Goal: Task Accomplishment & Management: Manage account settings

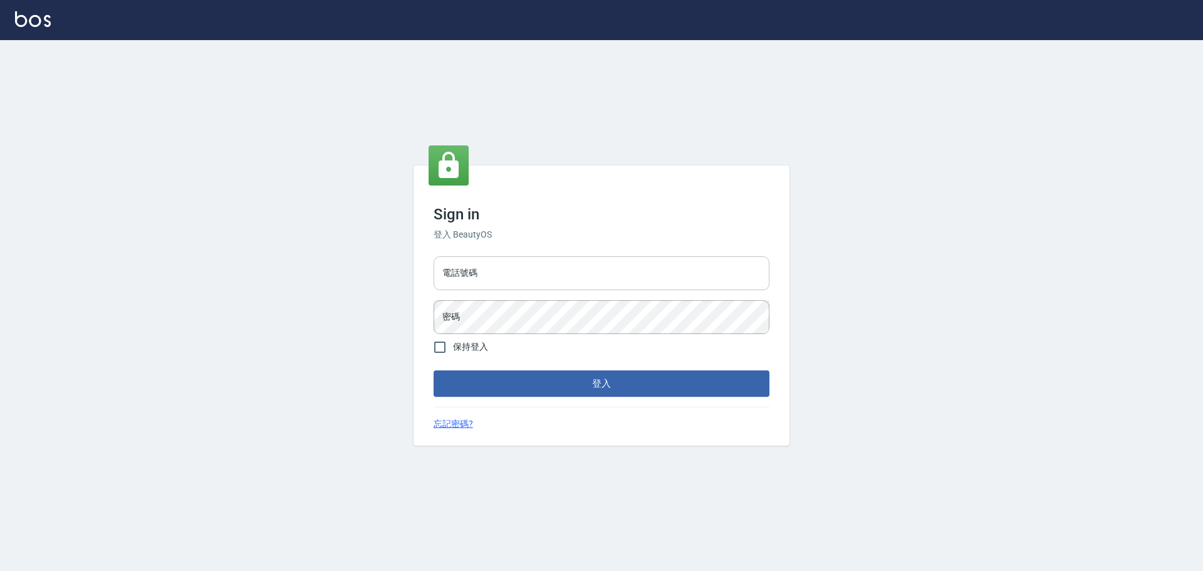
click at [504, 258] on input "電話號碼" at bounding box center [602, 273] width 336 height 34
type input "0989189977"
click at [434, 258] on button "登入" at bounding box center [602, 383] width 336 height 26
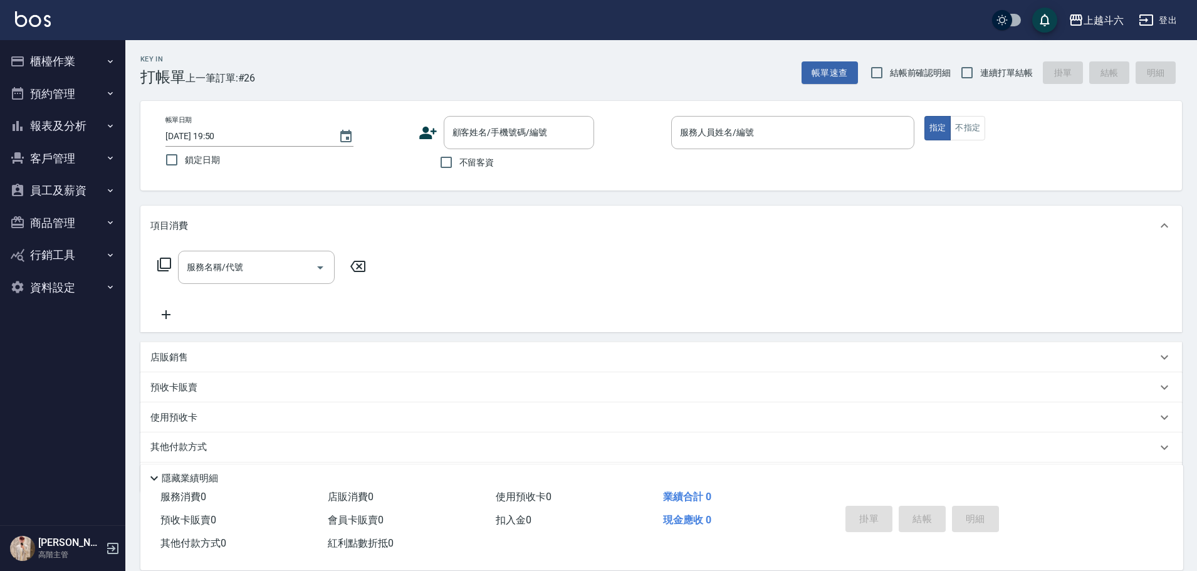
click at [478, 166] on span "不留客資" at bounding box center [476, 162] width 35 height 13
click at [459, 166] on input "不留客資" at bounding box center [446, 162] width 26 height 26
checkbox input "true"
click at [72, 55] on button "櫃檯作業" at bounding box center [62, 61] width 115 height 33
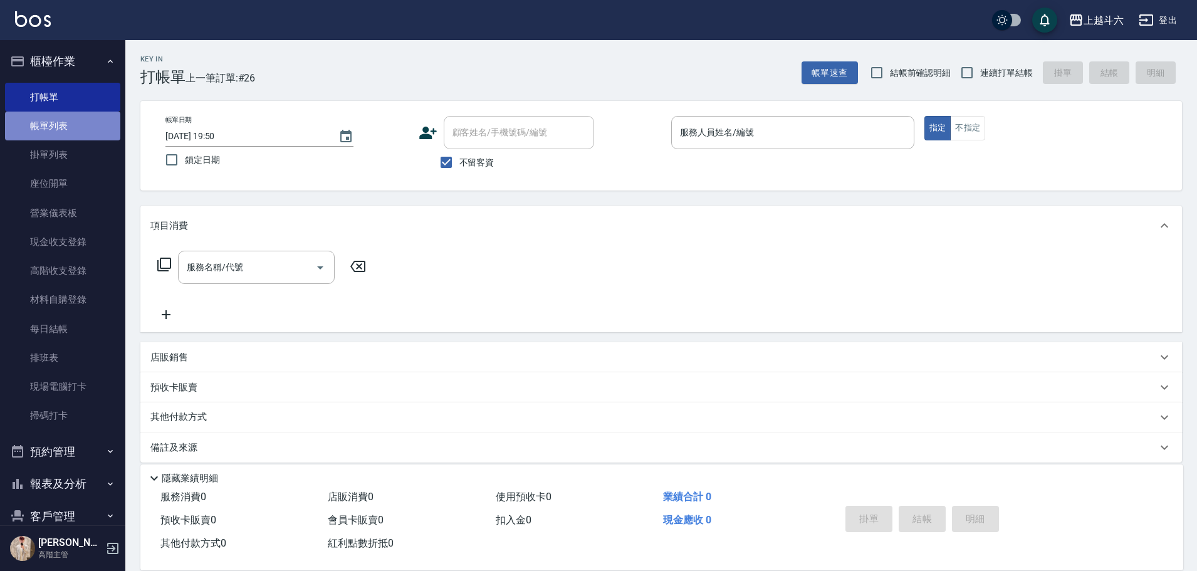
click at [86, 133] on link "帳單列表" at bounding box center [62, 126] width 115 height 29
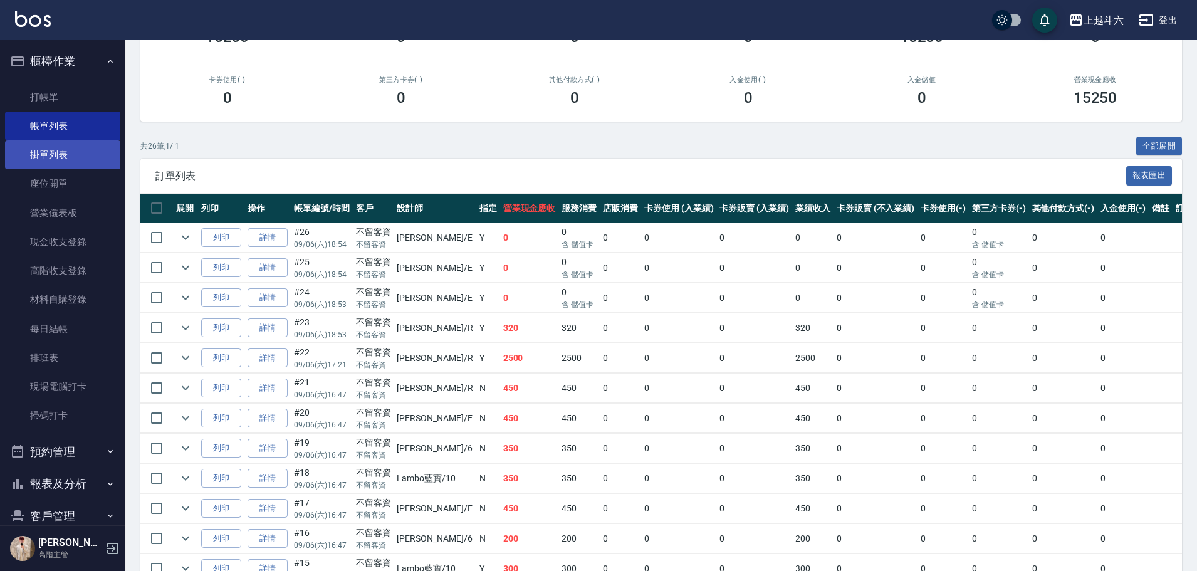
scroll to position [188, 0]
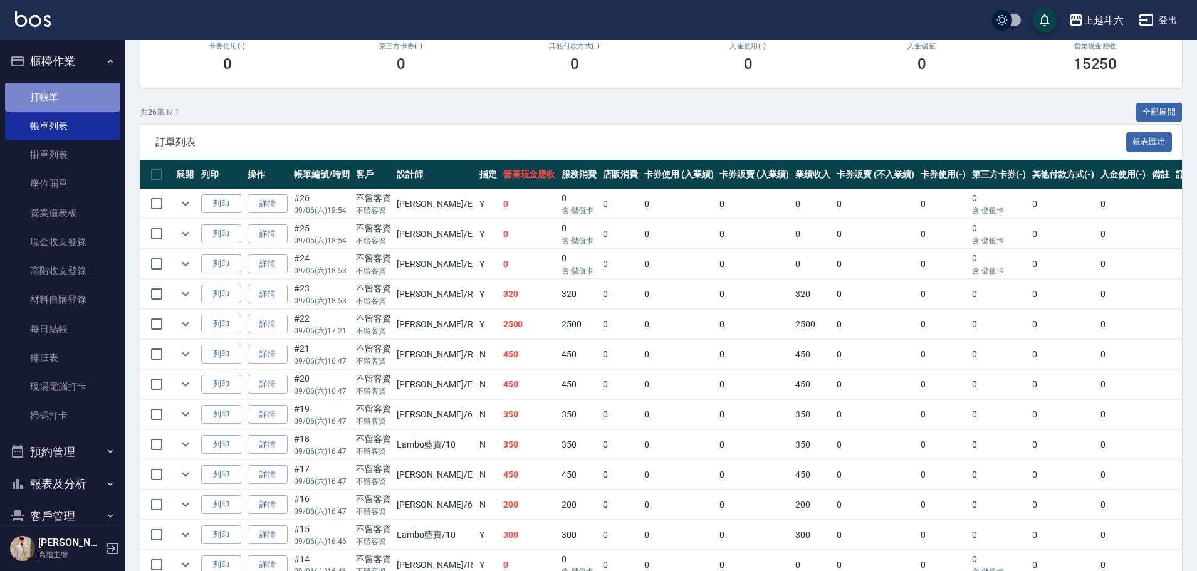
click at [70, 91] on link "打帳單" at bounding box center [62, 97] width 115 height 29
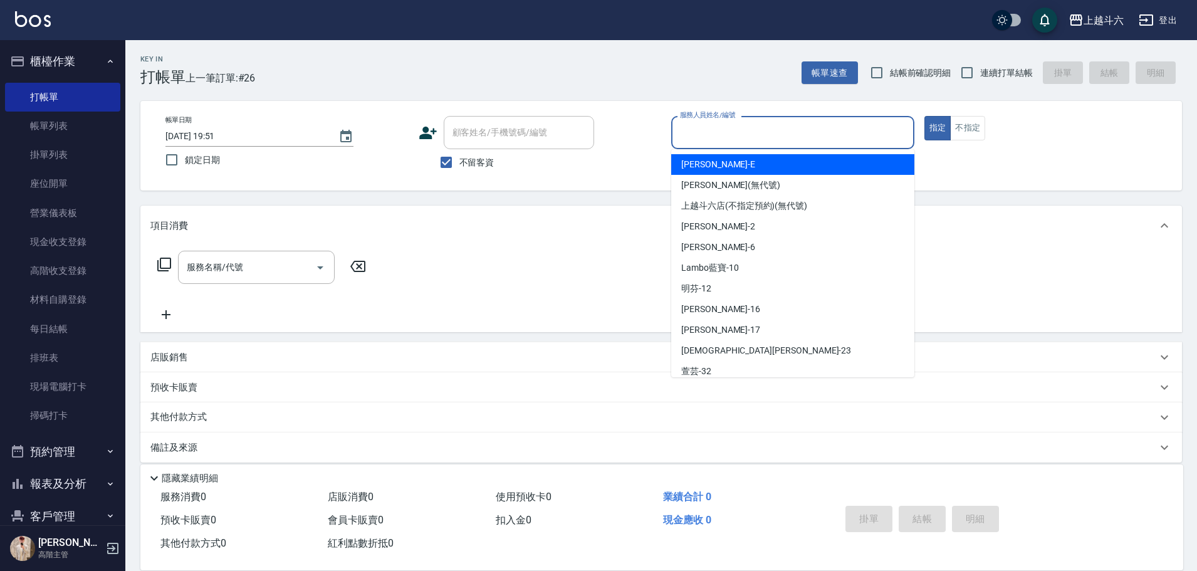
click at [587, 143] on input "服務人員姓名/編號" at bounding box center [793, 133] width 232 height 22
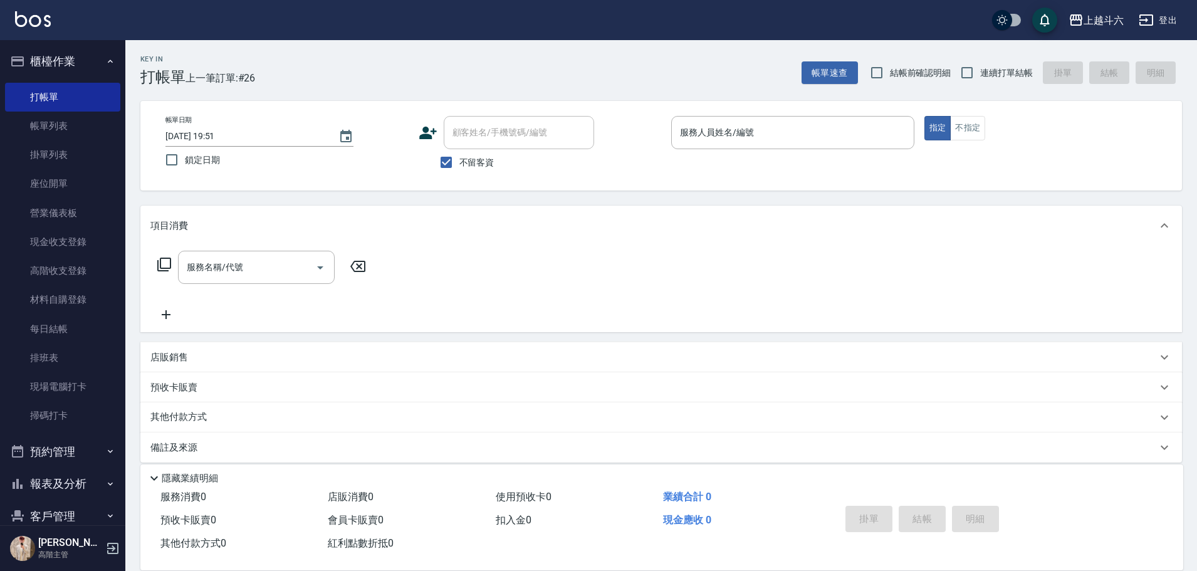
click at [587, 72] on span "連續打單結帳" at bounding box center [1006, 72] width 53 height 13
click at [587, 72] on input "連續打單結帳" at bounding box center [967, 73] width 26 height 26
checkbox input "true"
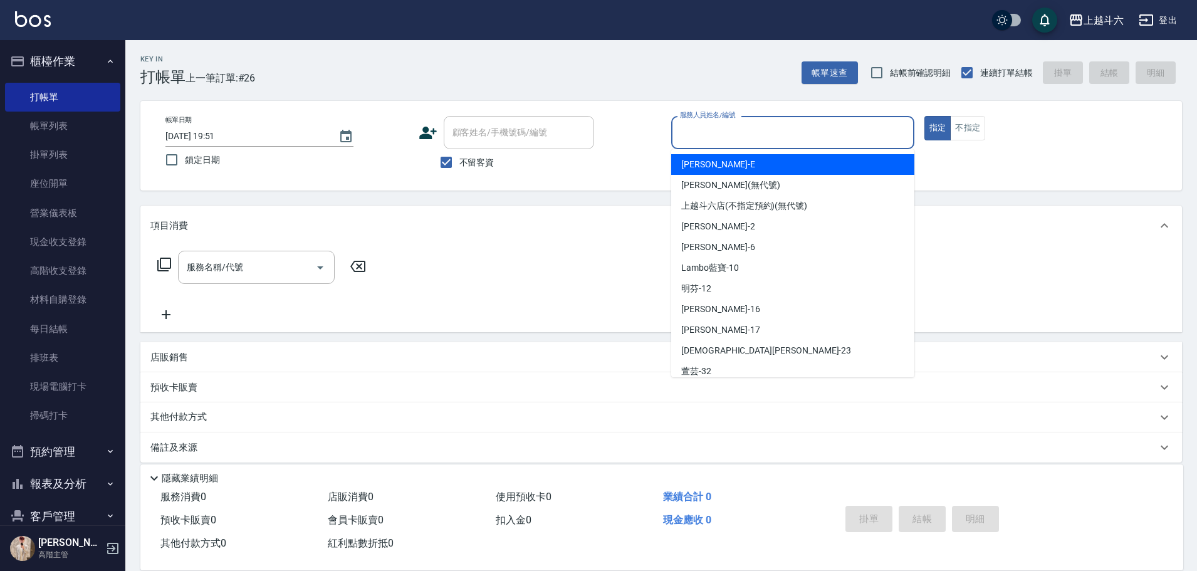
click at [587, 131] on input "服務人員姓名/編號" at bounding box center [793, 133] width 232 height 22
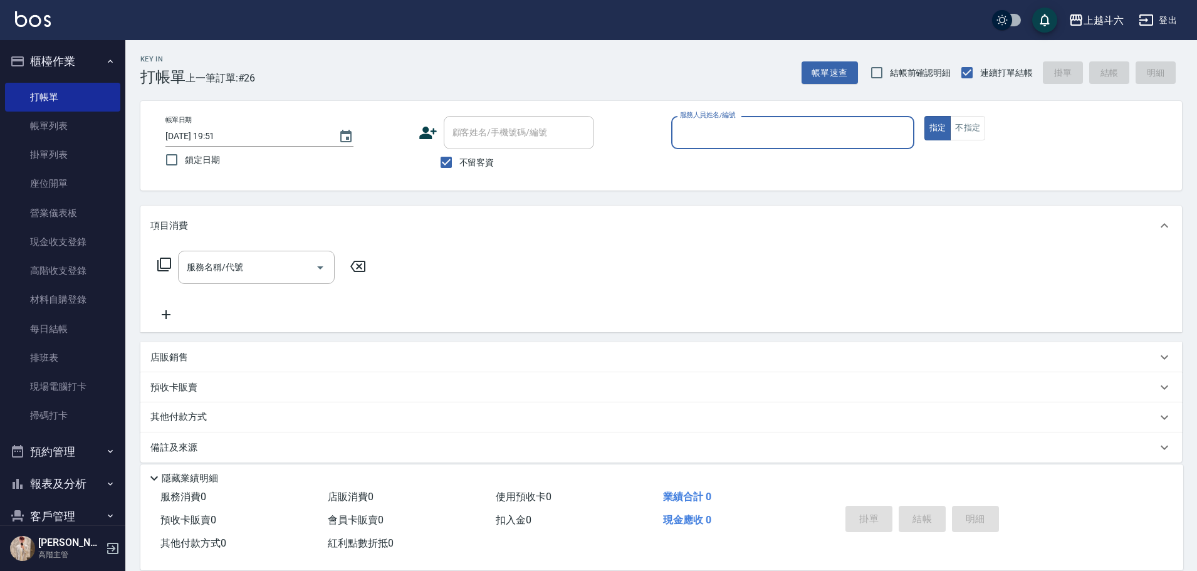
click at [587, 128] on input "服務人員姓名/編號" at bounding box center [793, 133] width 232 height 22
type input "[PERSON_NAME]"
type button "true"
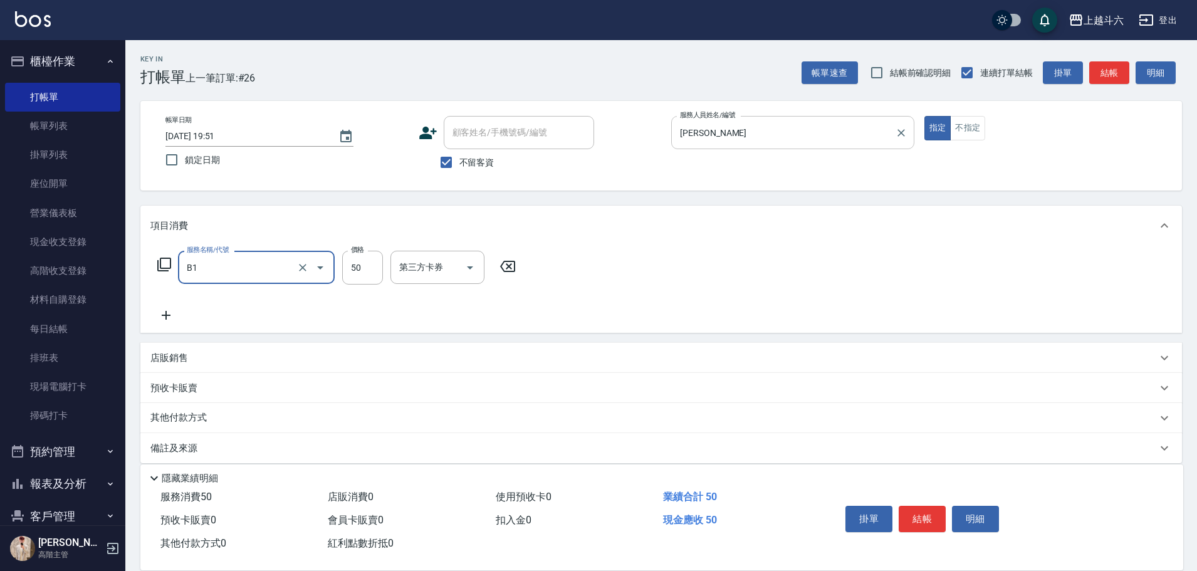
type input "剪髮(B1)"
type input "320"
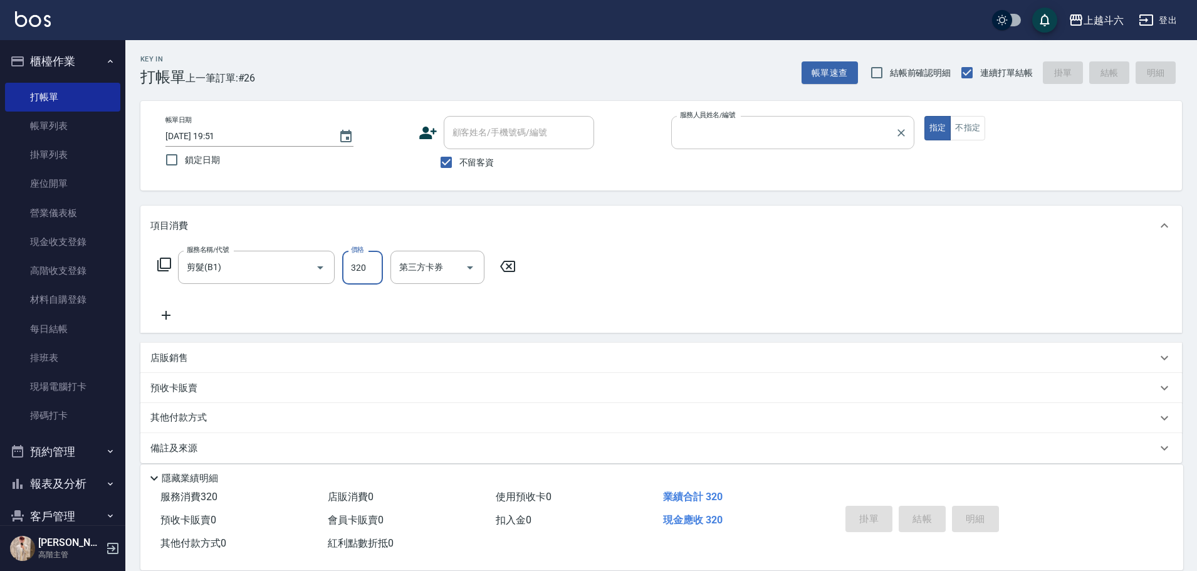
type input "[DATE] 19:56"
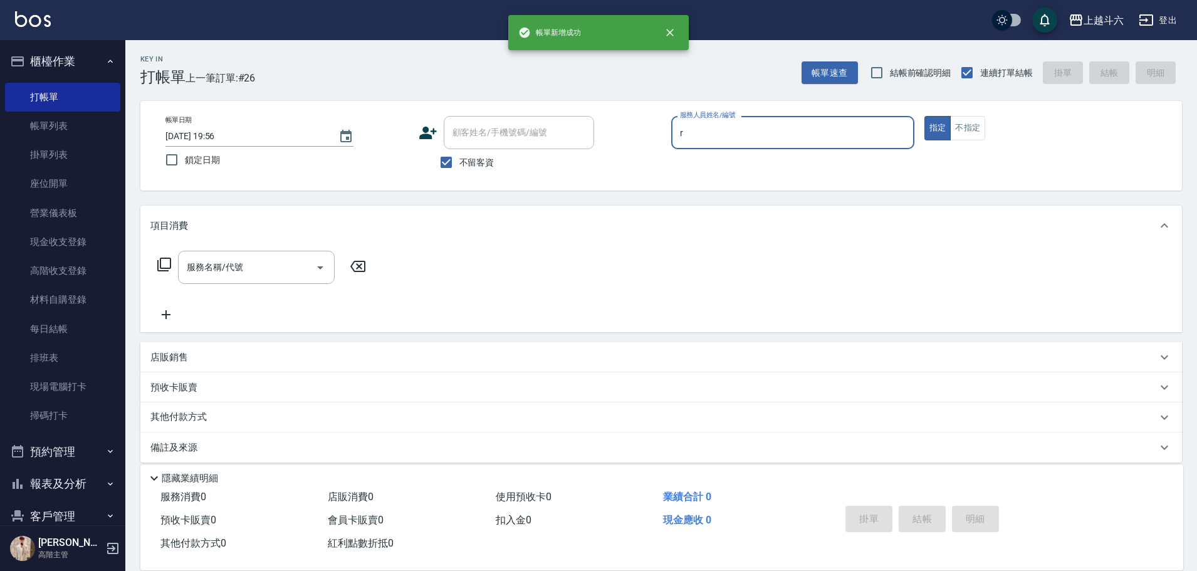
type input "[PERSON_NAME]"
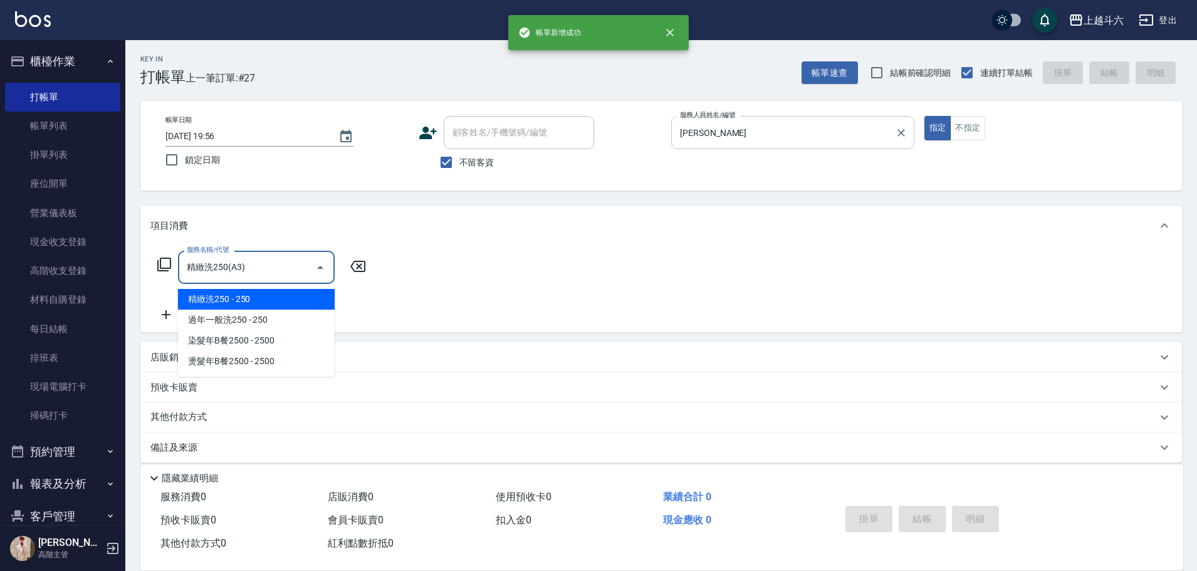
type input "精緻洗250(A3)"
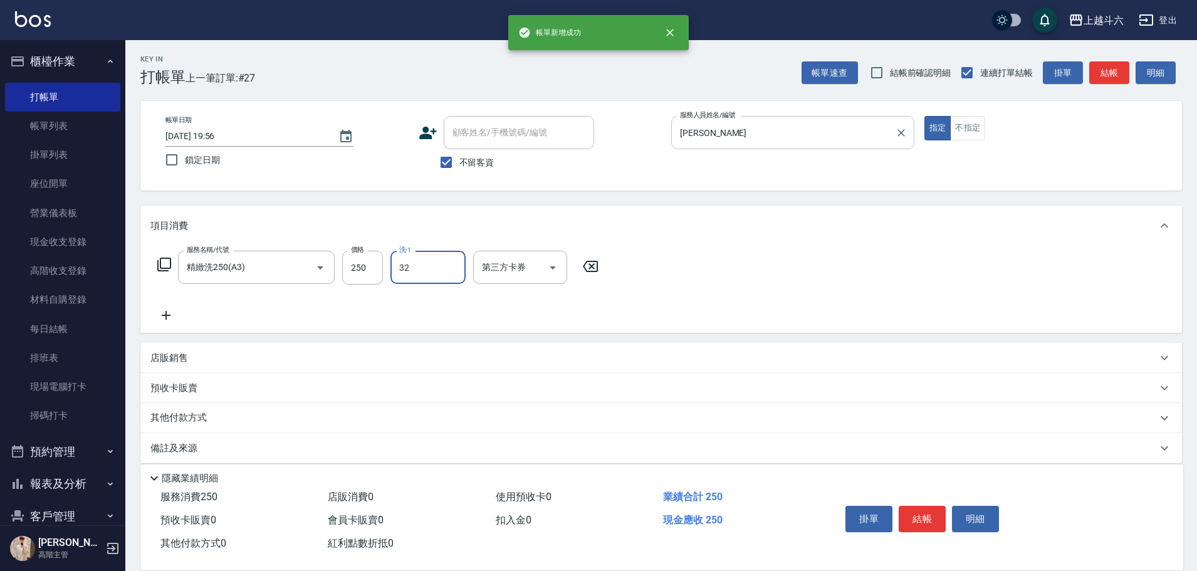
type input "萱芸-32"
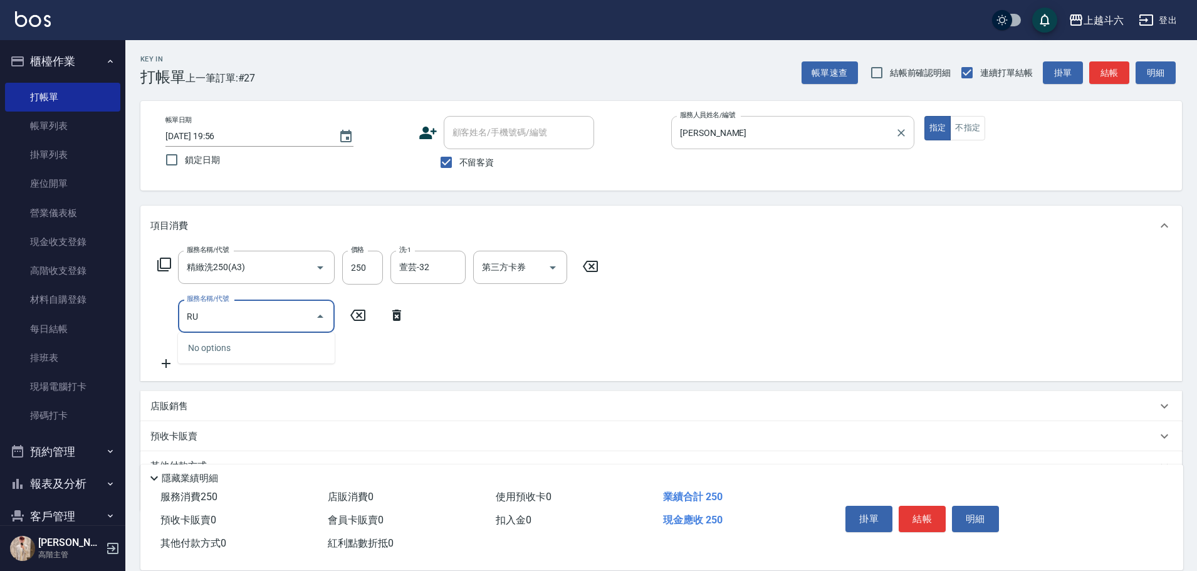
type input "R"
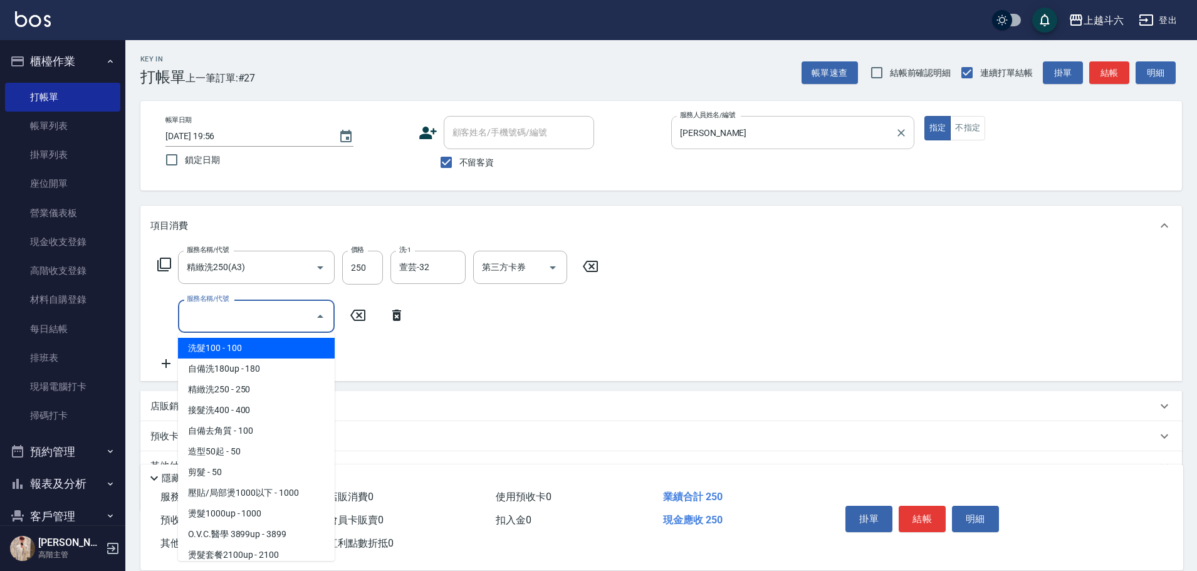
type input "ㄏ"
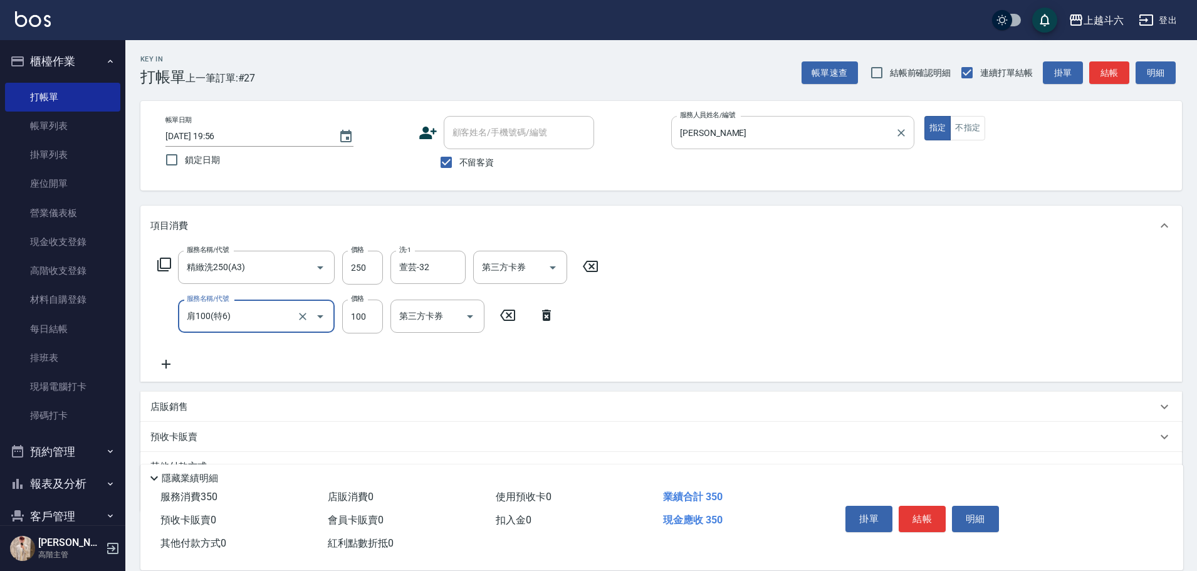
type input "肩100(特6)"
type input "萱芸-32"
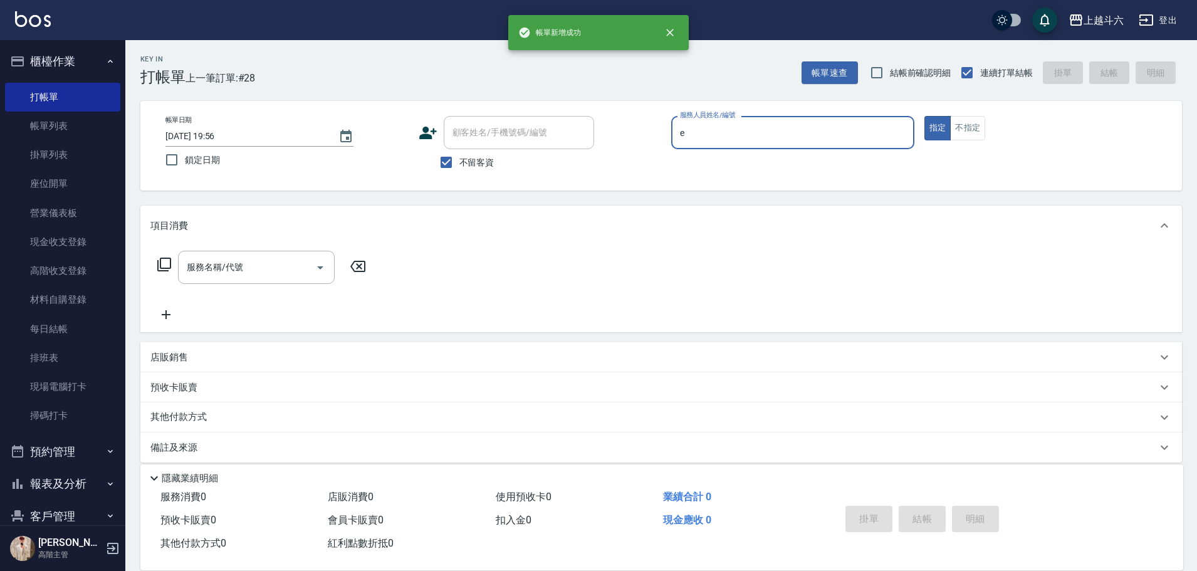
type input "[PERSON_NAME]"
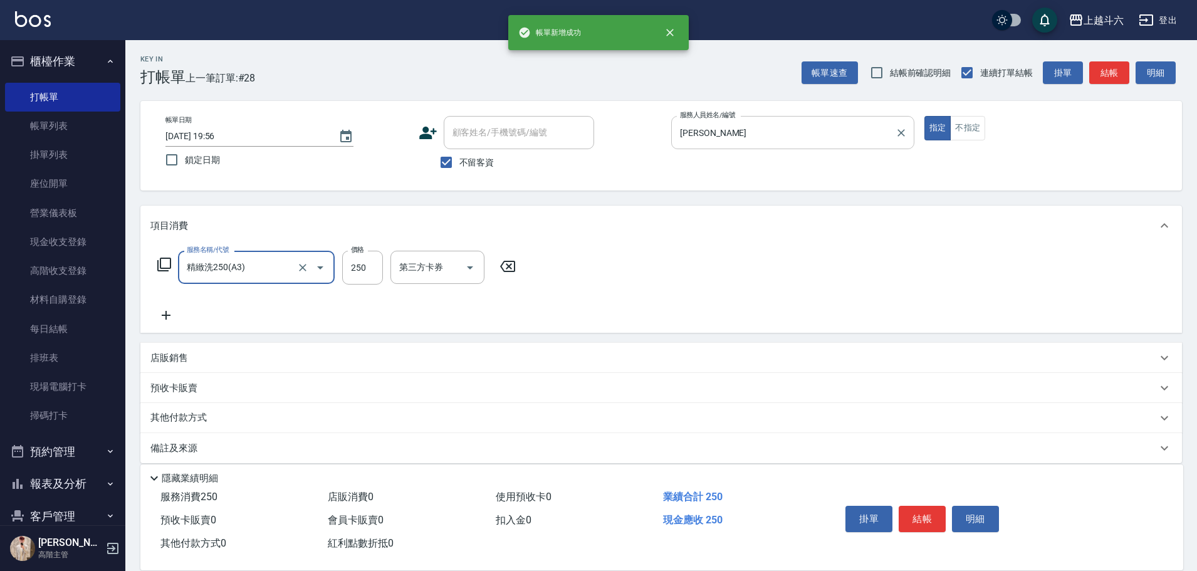
type input "精緻洗250(A3)"
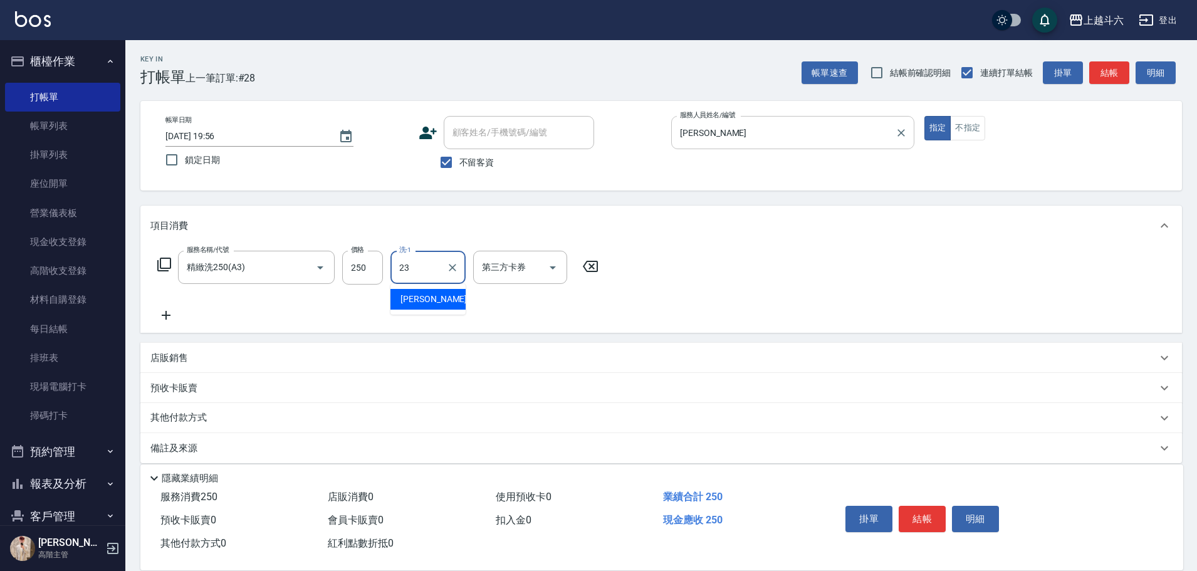
type input "[PERSON_NAME]-23"
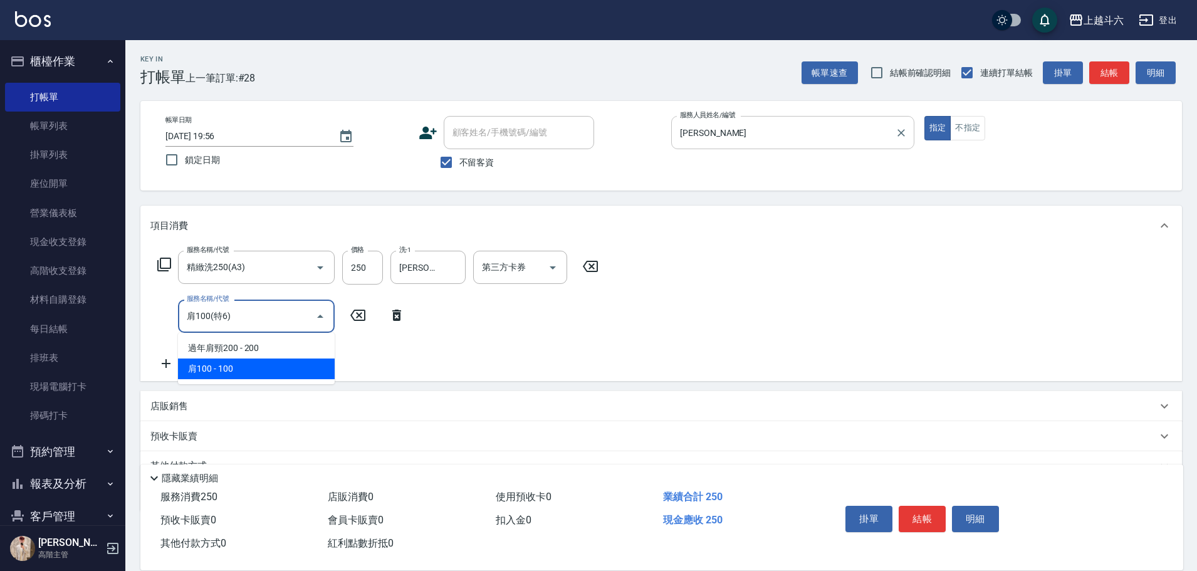
type input "肩100(特6)"
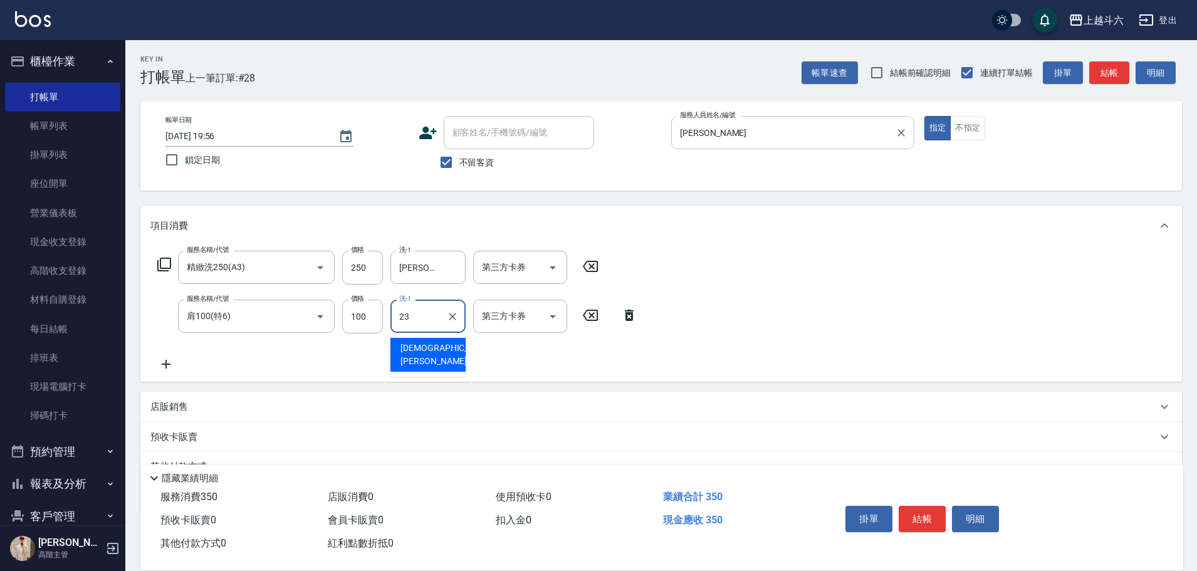
type input "[PERSON_NAME]-23"
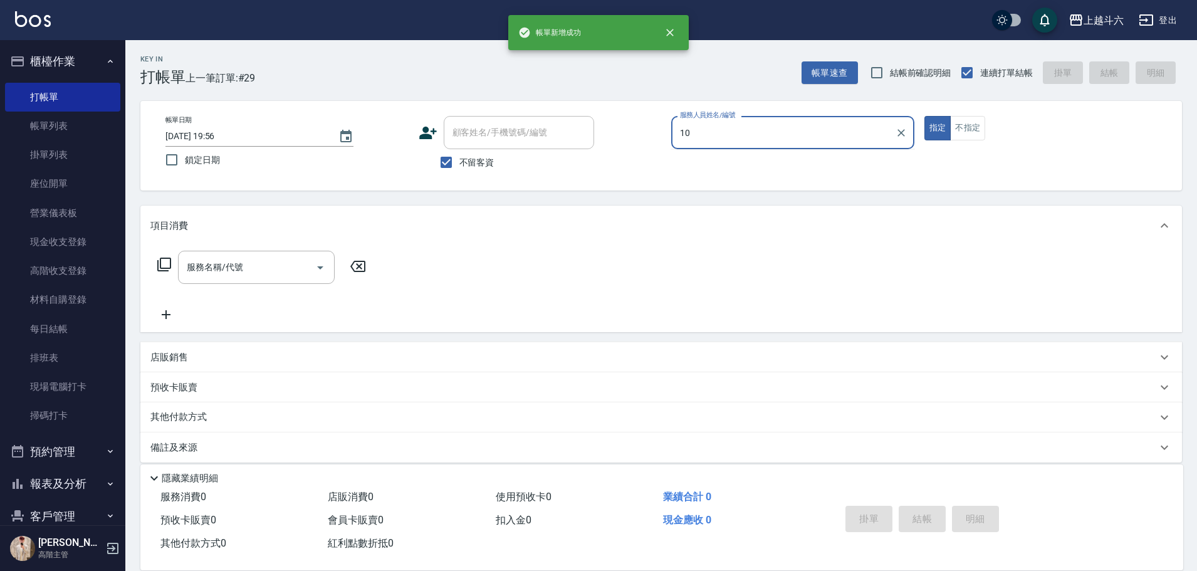
type input "Lambo藍寶-10"
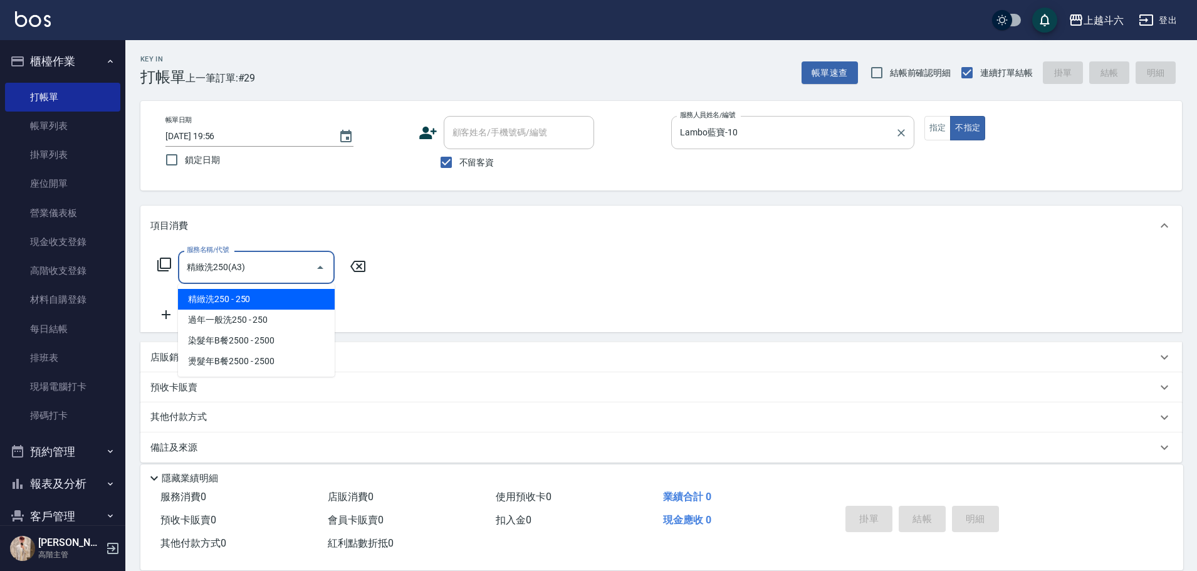
type input "精緻洗250(A3)"
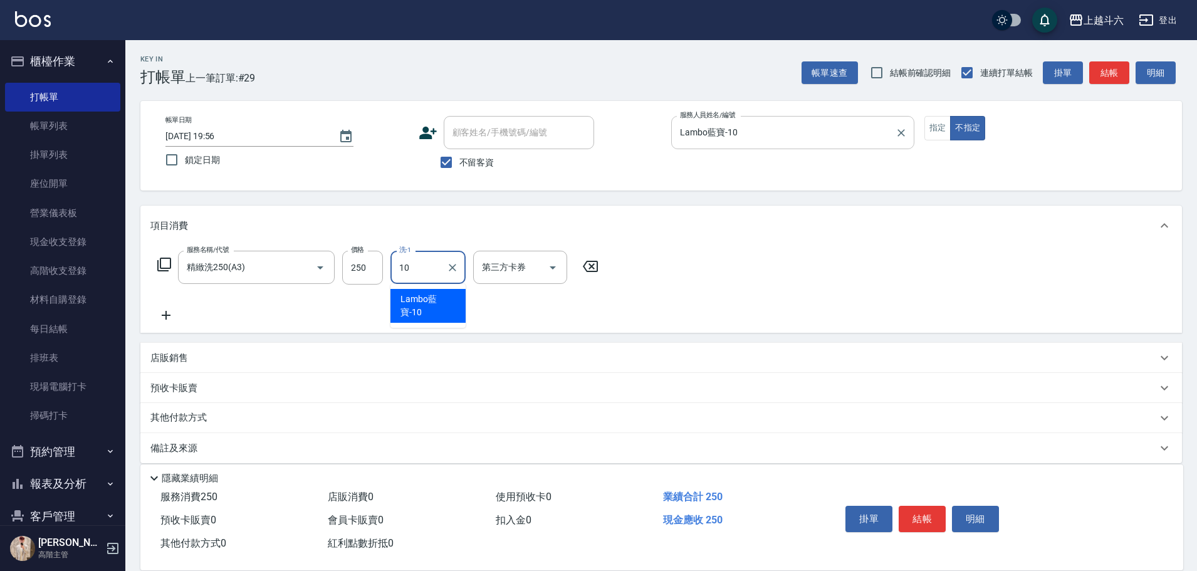
type input "Lambo藍寶-10"
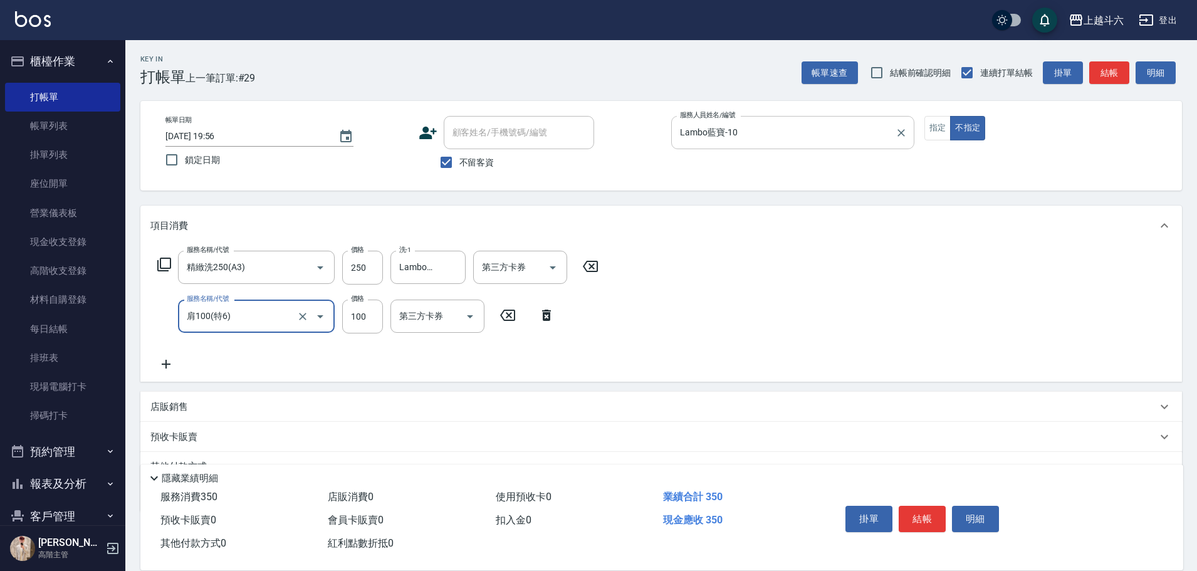
type input "肩100(特6)"
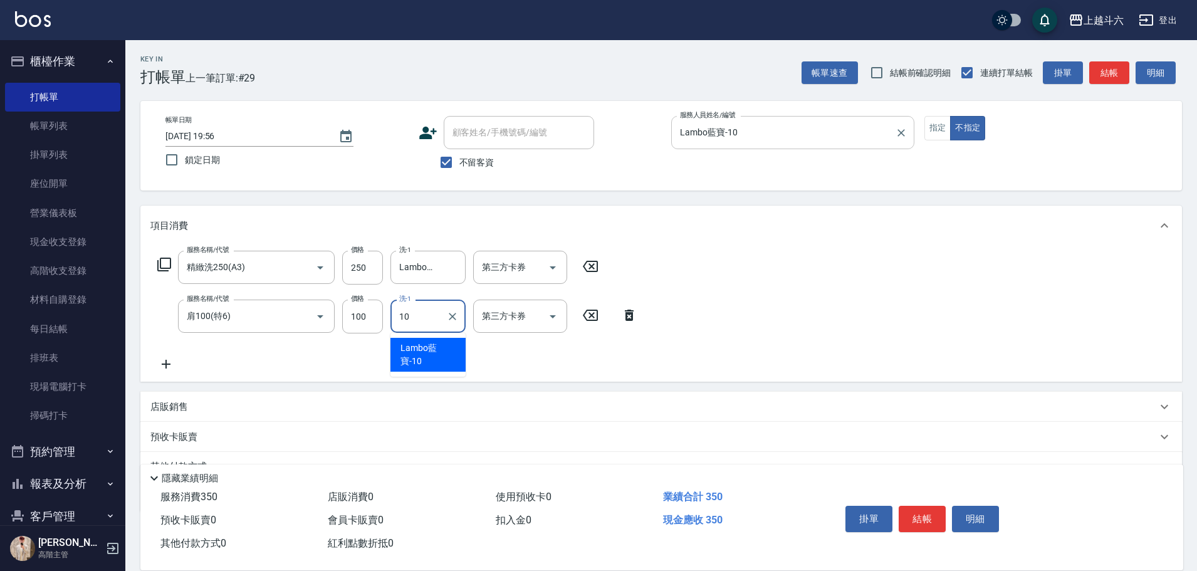
type input "Lambo藍寶-10"
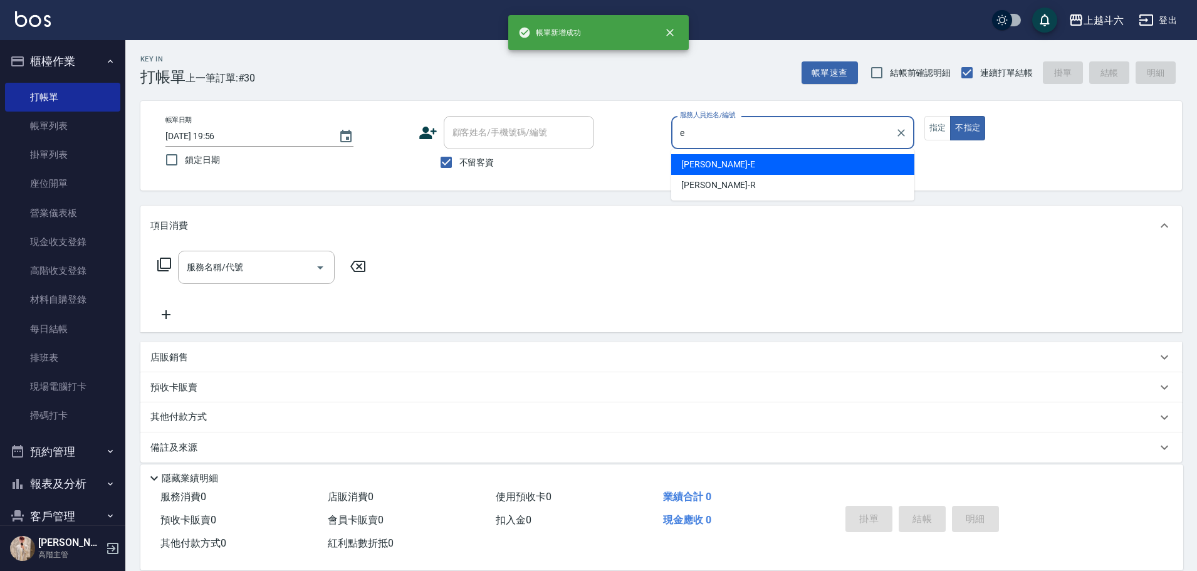
type input "[PERSON_NAME]"
type button "false"
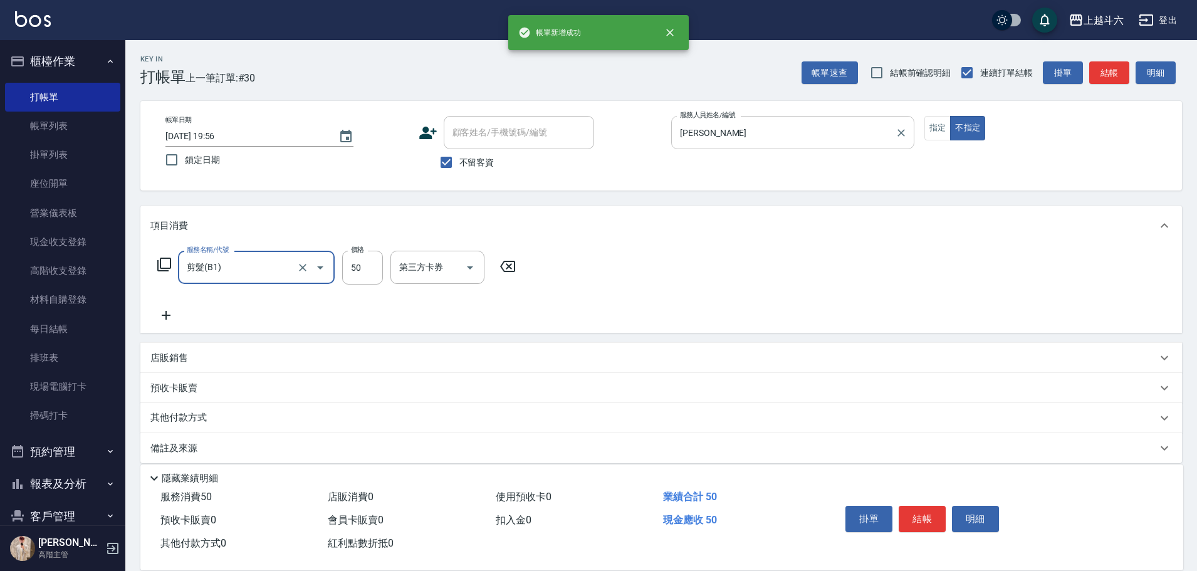
type input "剪髮(B1)"
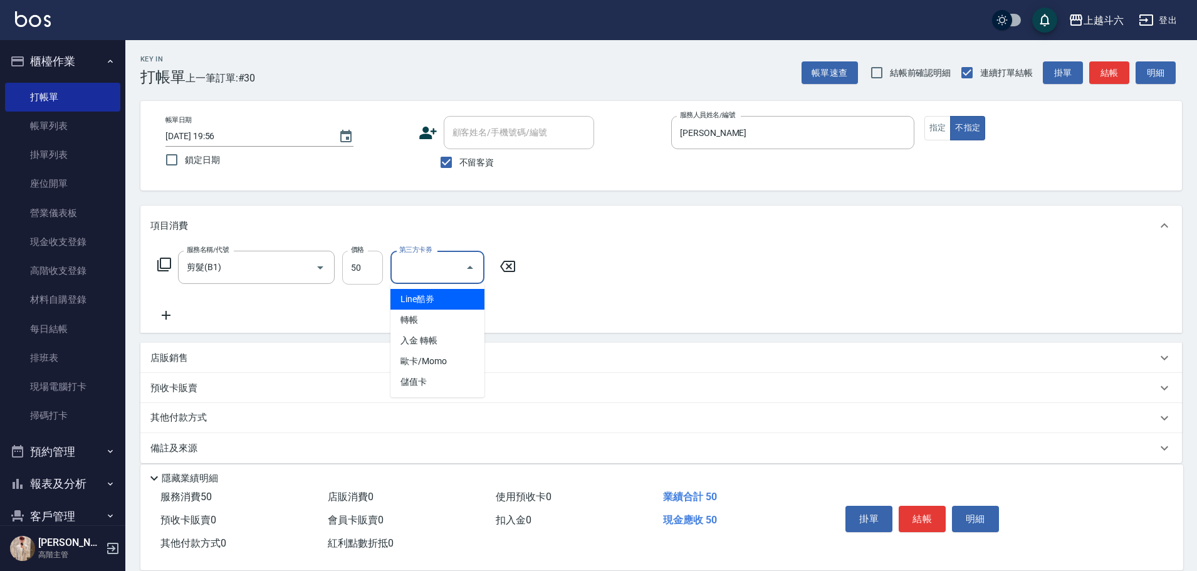
click at [374, 258] on input "50" at bounding box center [362, 268] width 41 height 34
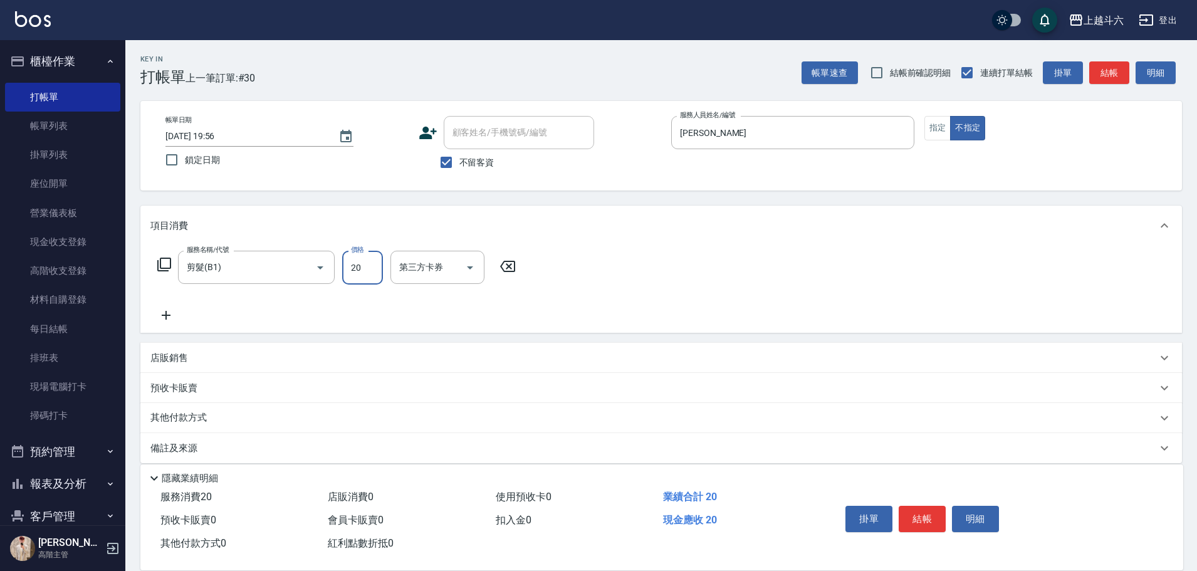
type input "200"
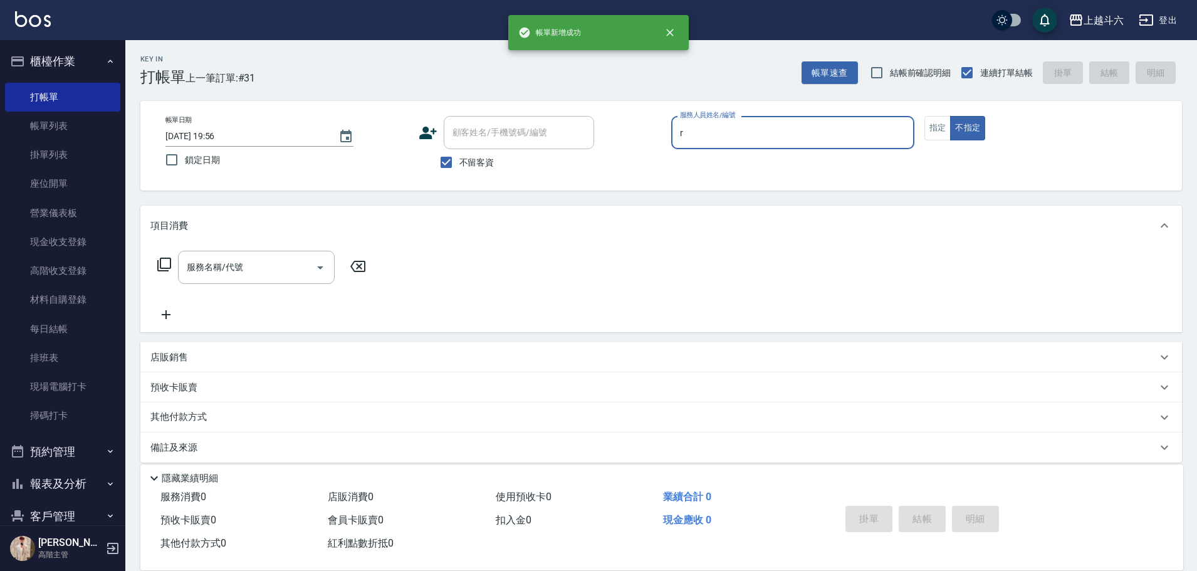
type input "[PERSON_NAME]"
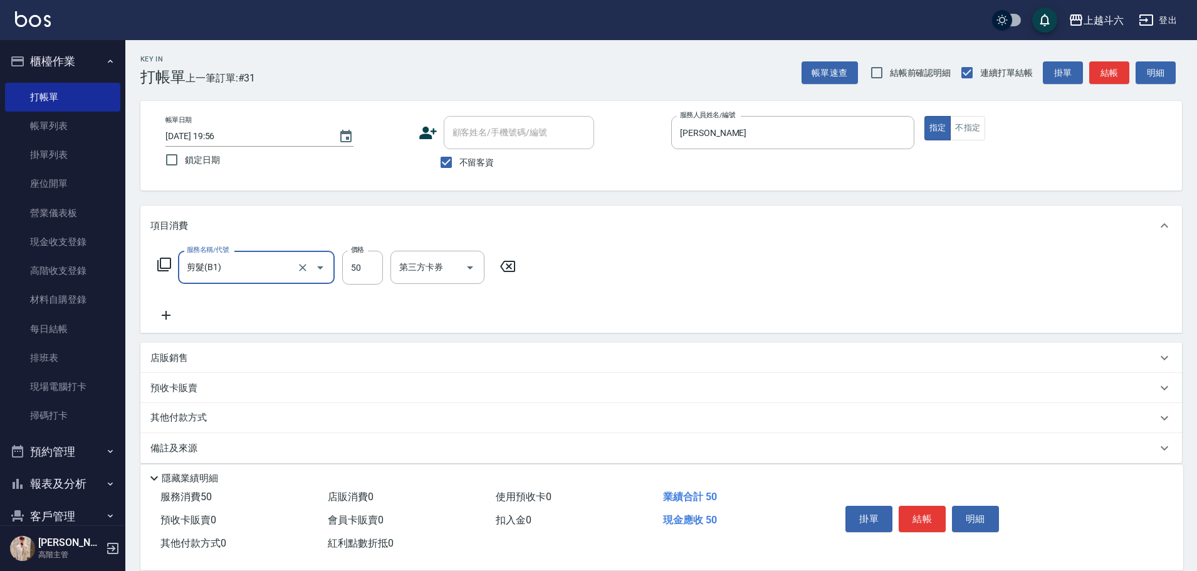
type input "剪髮(B1)"
type input "320"
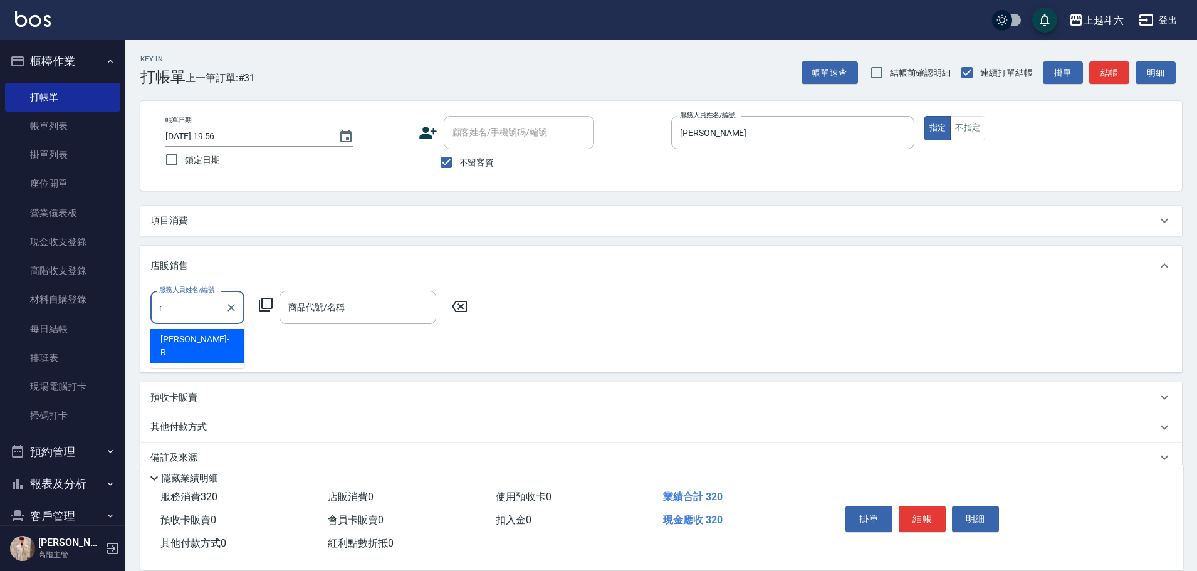
type input "[PERSON_NAME]"
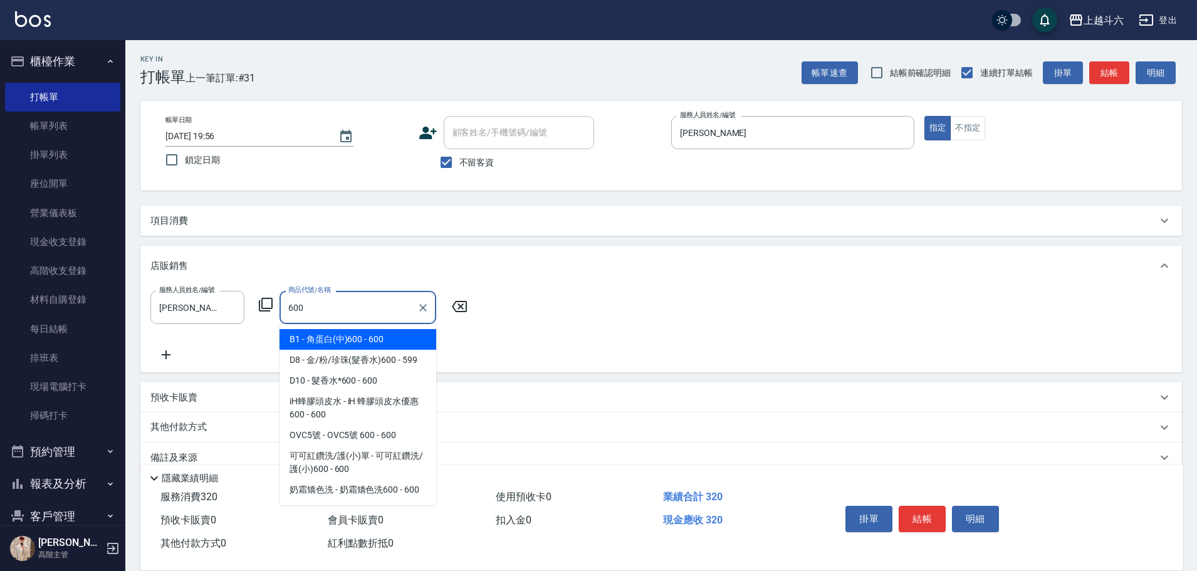
type input "角蛋白(中)600"
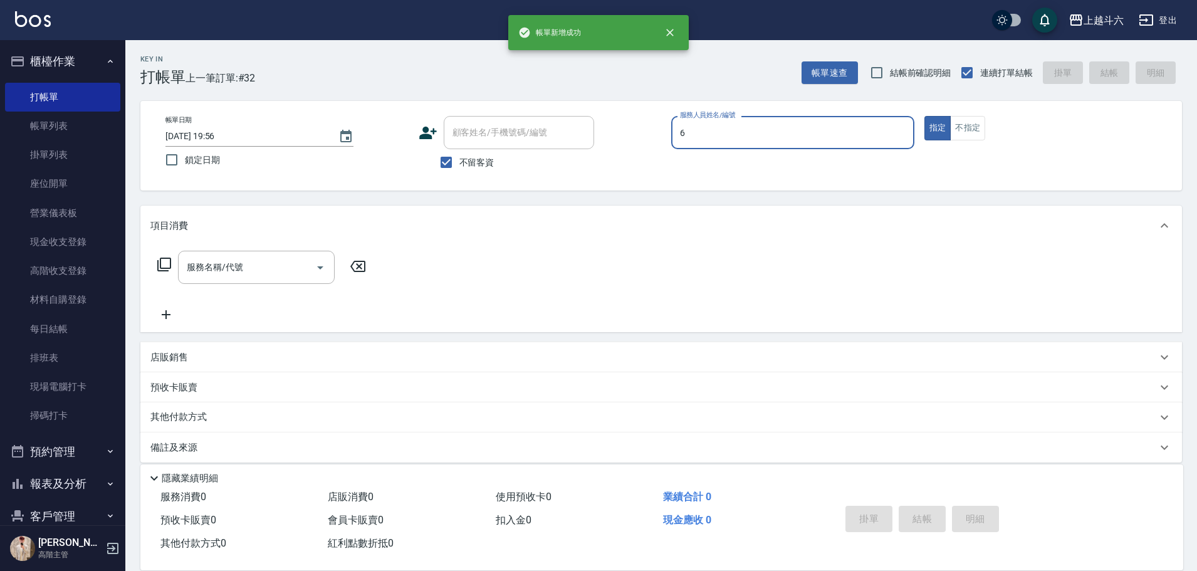
type input "[PERSON_NAME]-6"
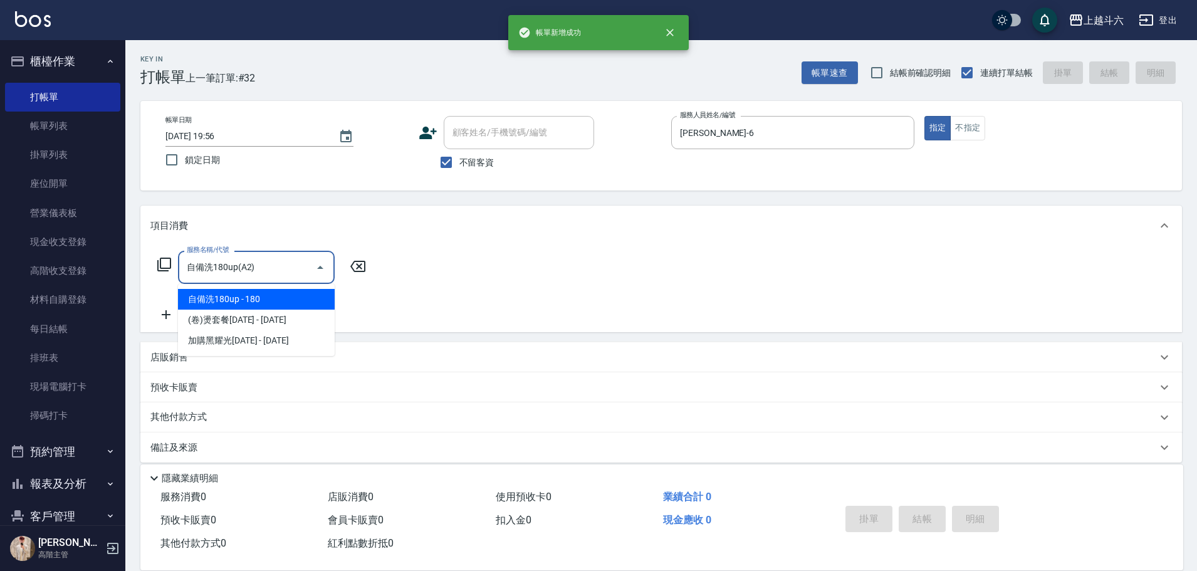
type input "自備洗180up(A2)"
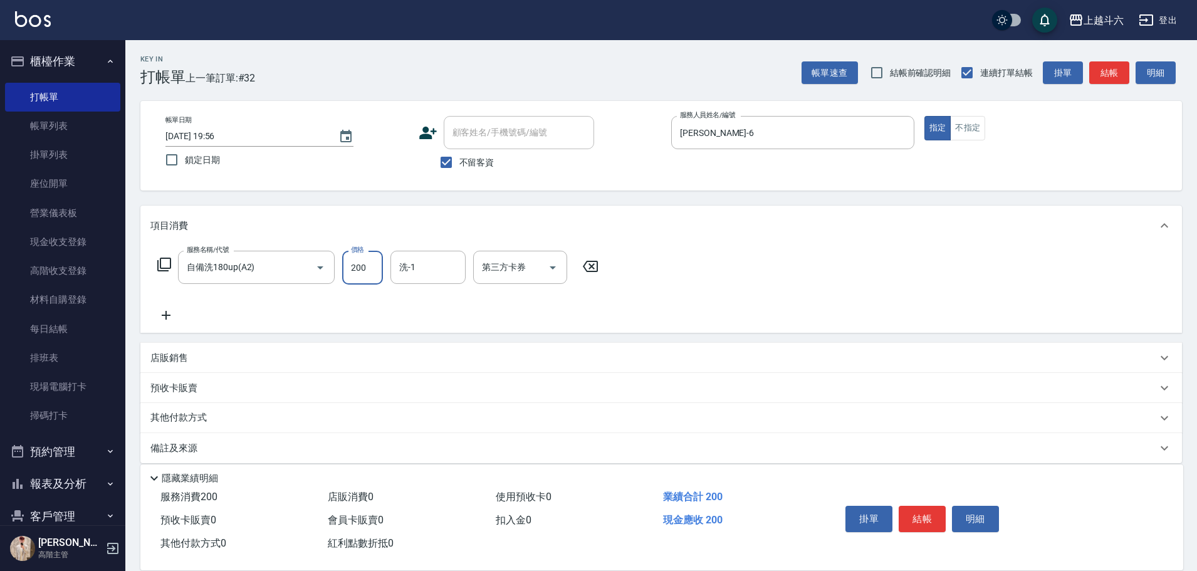
type input "200"
type input "[PERSON_NAME]-6"
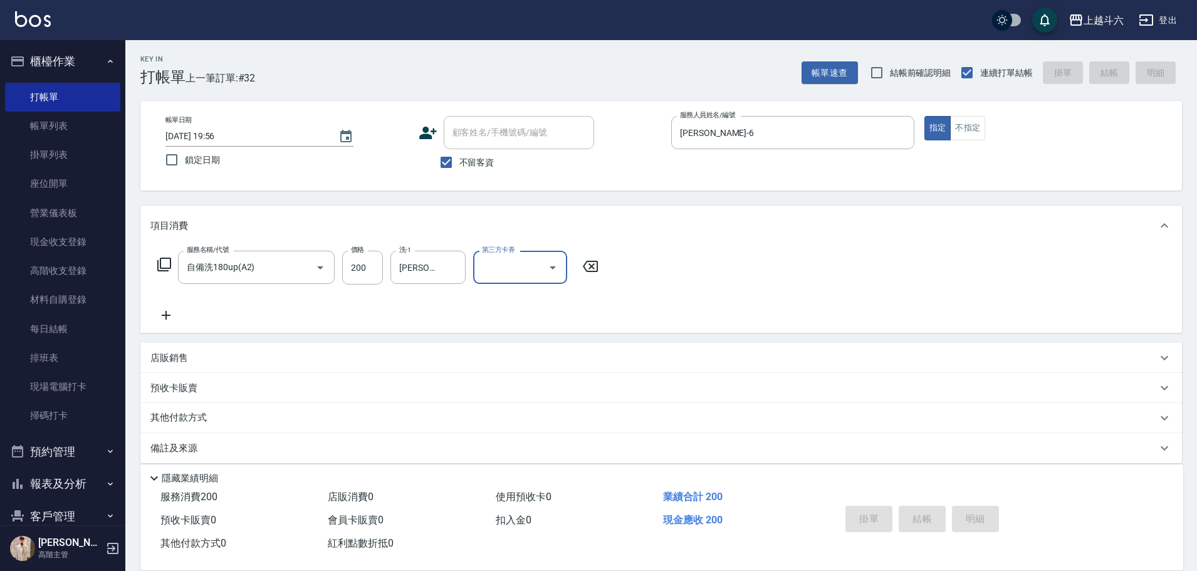
type input "[DATE] 19:57"
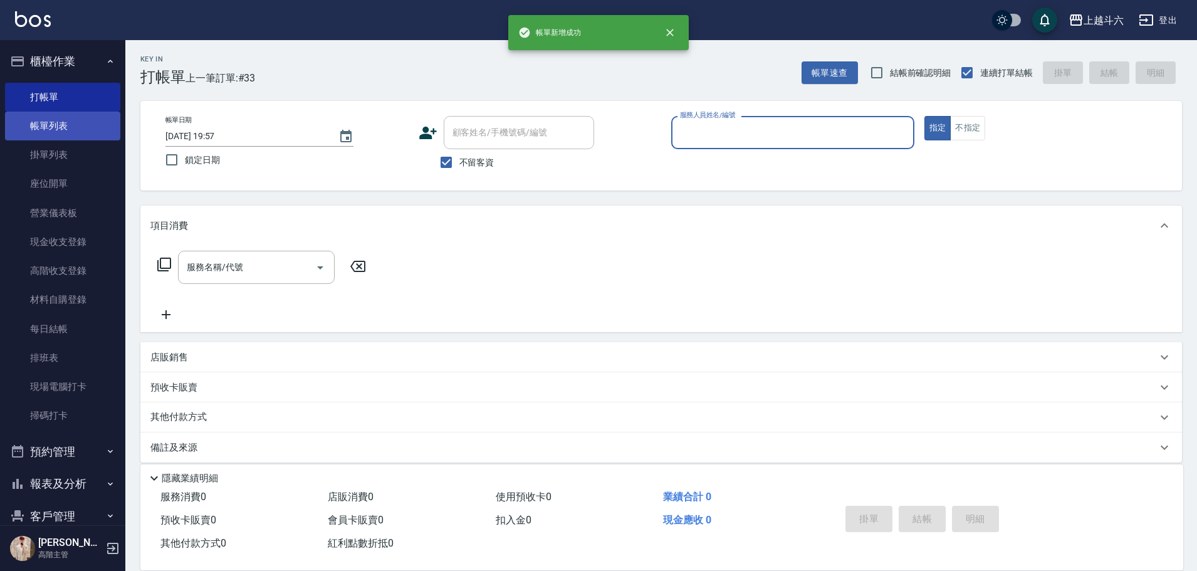
click at [48, 125] on link "帳單列表" at bounding box center [62, 126] width 115 height 29
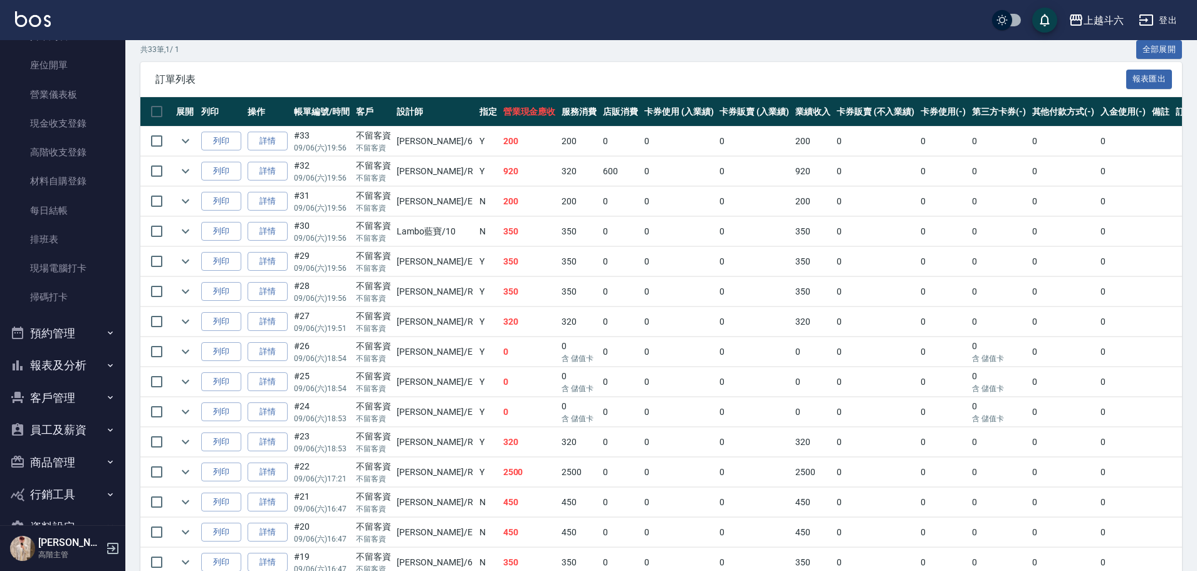
scroll to position [125, 0]
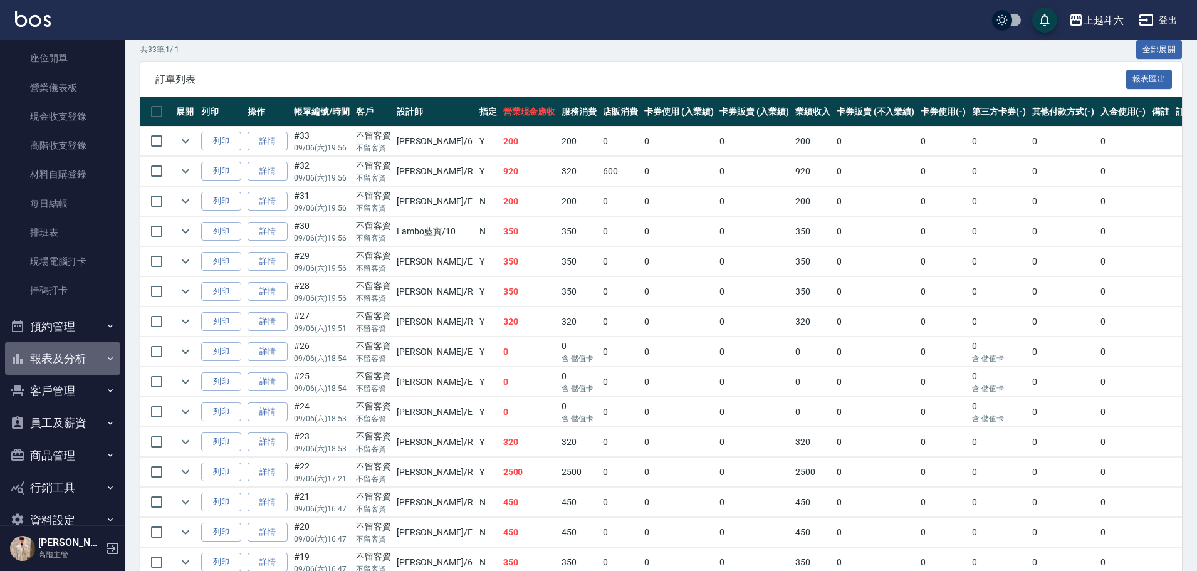
click at [96, 258] on button "報表及分析" at bounding box center [62, 358] width 115 height 33
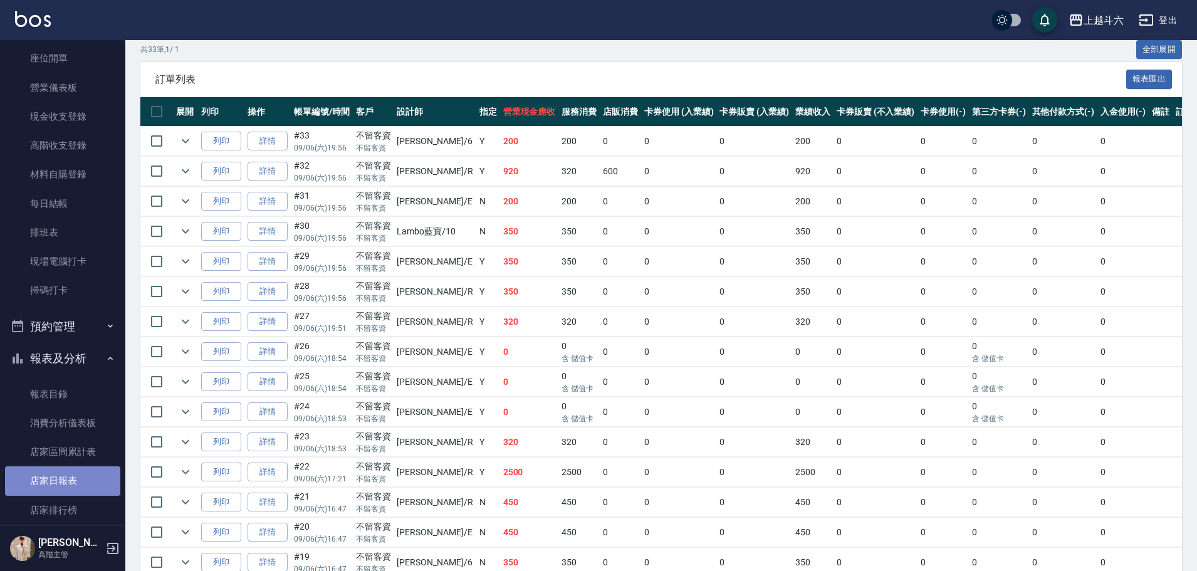
click at [83, 258] on link "店家日報表" at bounding box center [62, 480] width 115 height 29
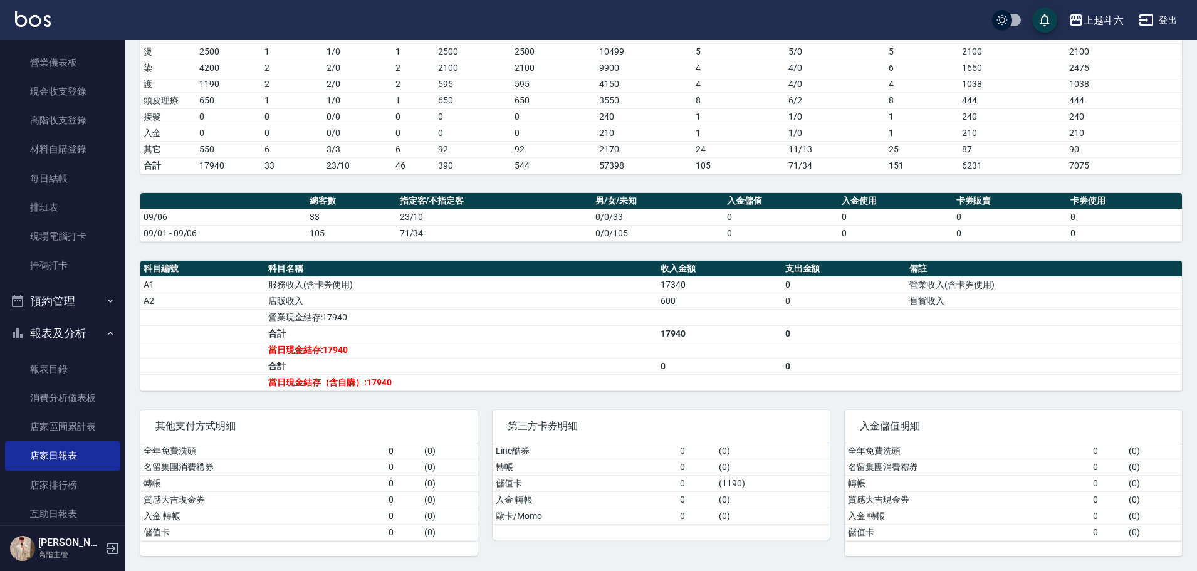
scroll to position [188, 0]
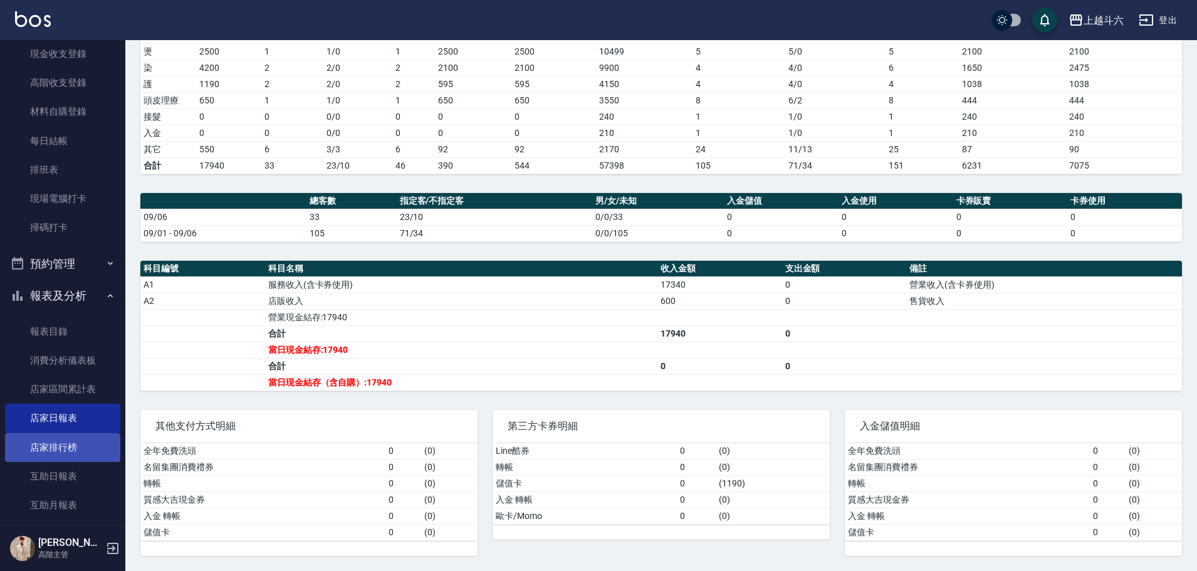
click at [82, 258] on link "店家排行榜" at bounding box center [62, 447] width 115 height 29
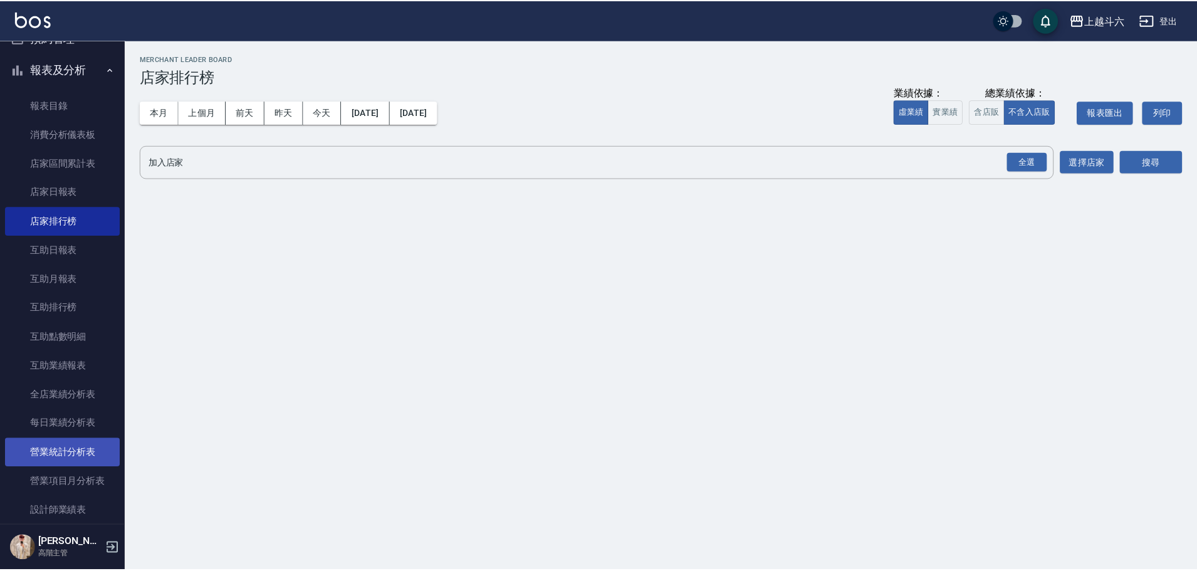
scroll to position [439, 0]
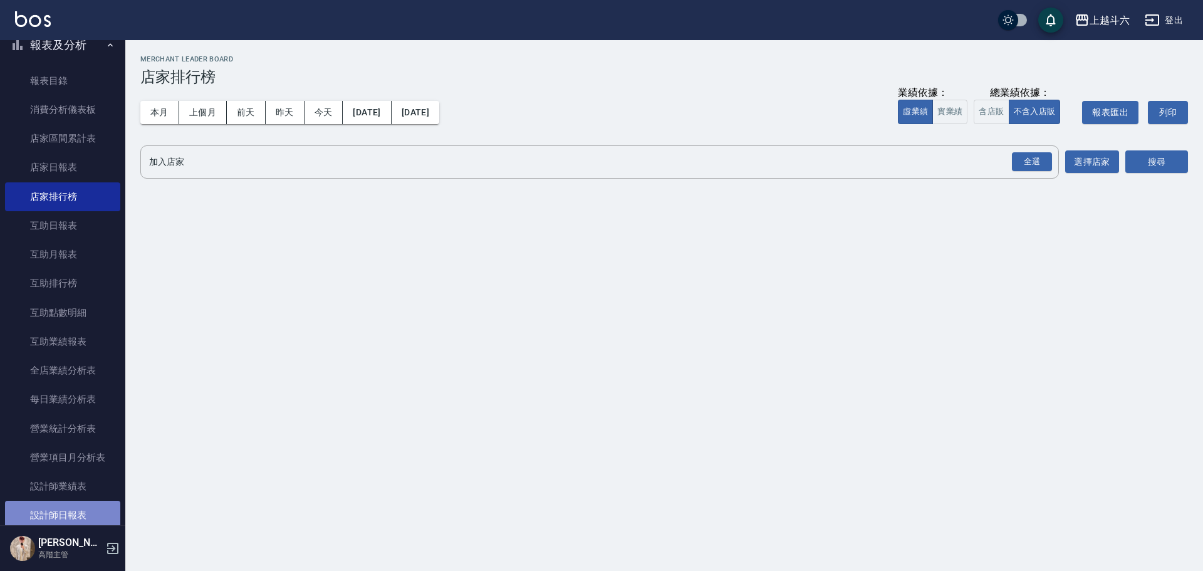
click at [91, 258] on link "設計師日報表" at bounding box center [62, 515] width 115 height 29
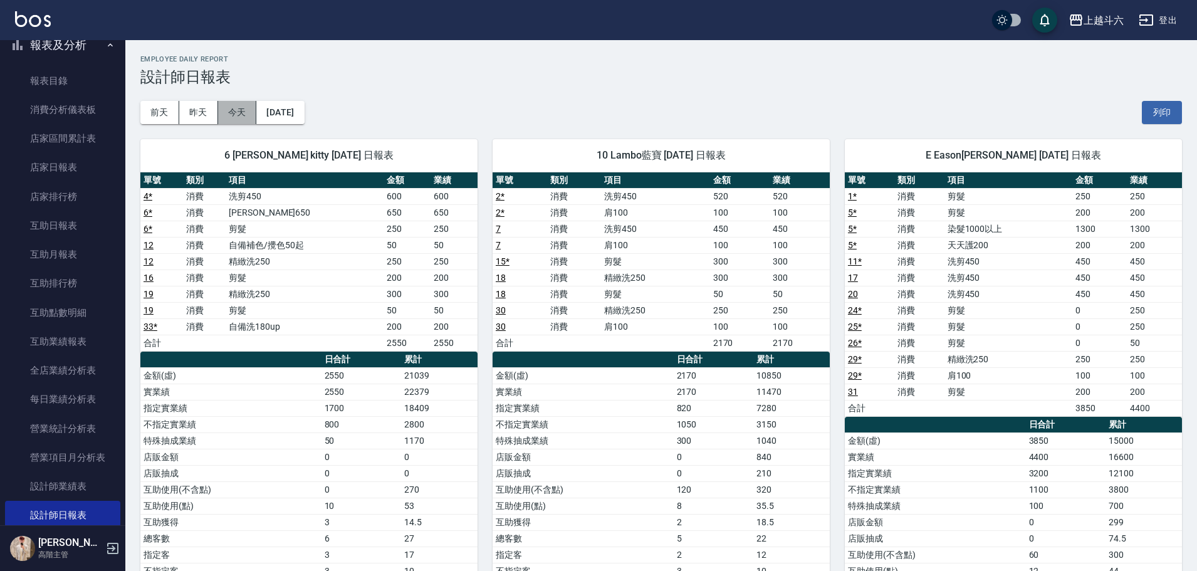
click at [243, 113] on button "今天" at bounding box center [237, 112] width 39 height 23
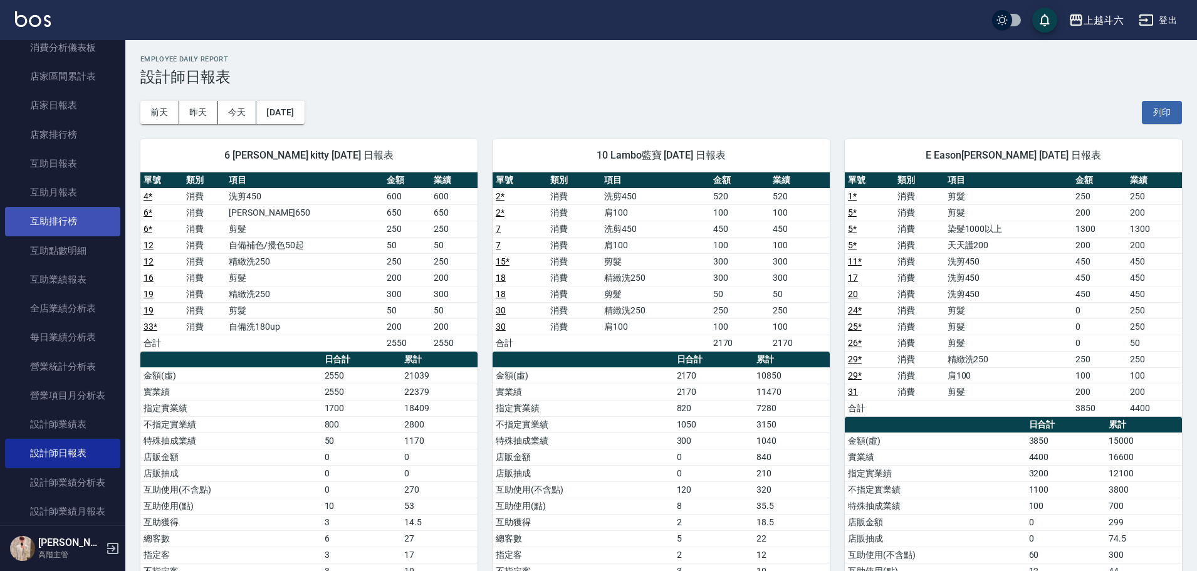
scroll to position [501, 0]
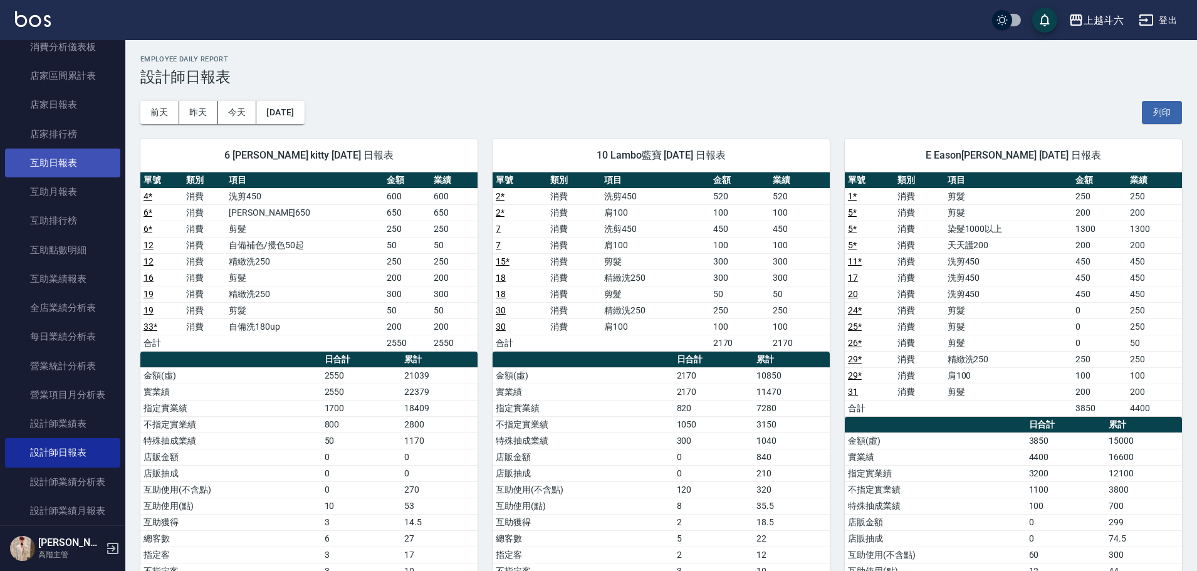
drag, startPoint x: 85, startPoint y: 184, endPoint x: 81, endPoint y: 168, distance: 16.7
click at [84, 184] on link "互助月報表" at bounding box center [62, 191] width 115 height 29
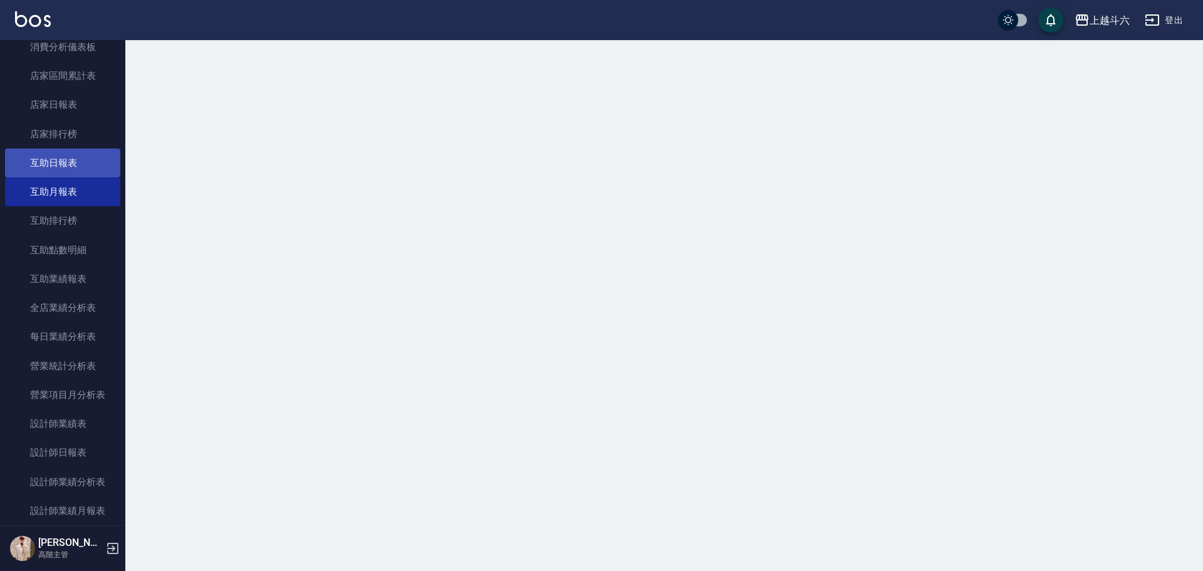
click at [83, 167] on link "互助日報表" at bounding box center [62, 163] width 115 height 29
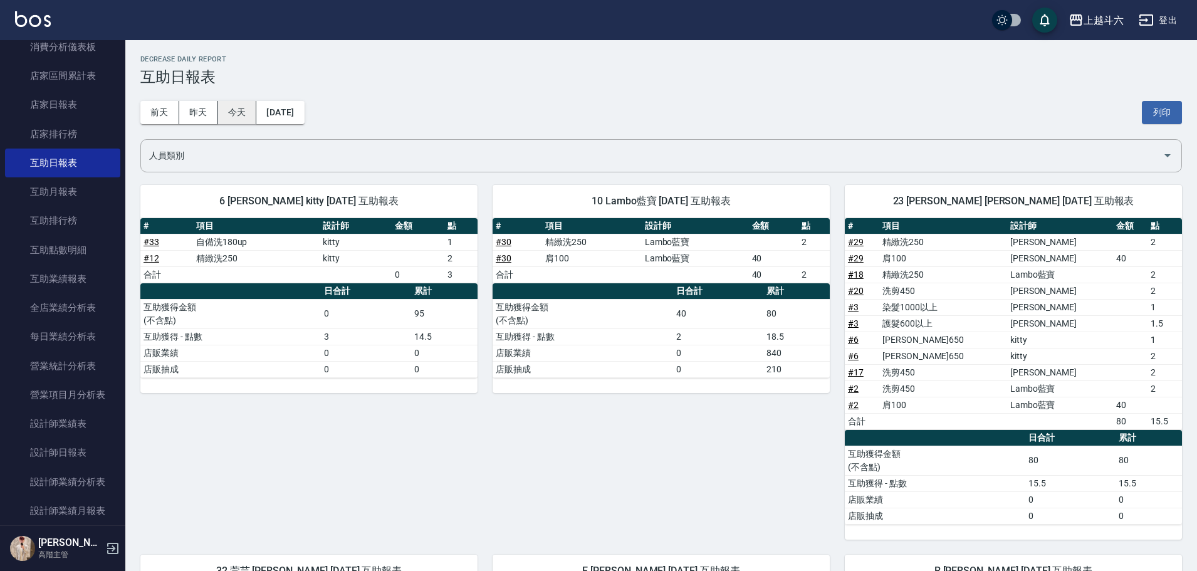
click at [246, 112] on button "今天" at bounding box center [237, 112] width 39 height 23
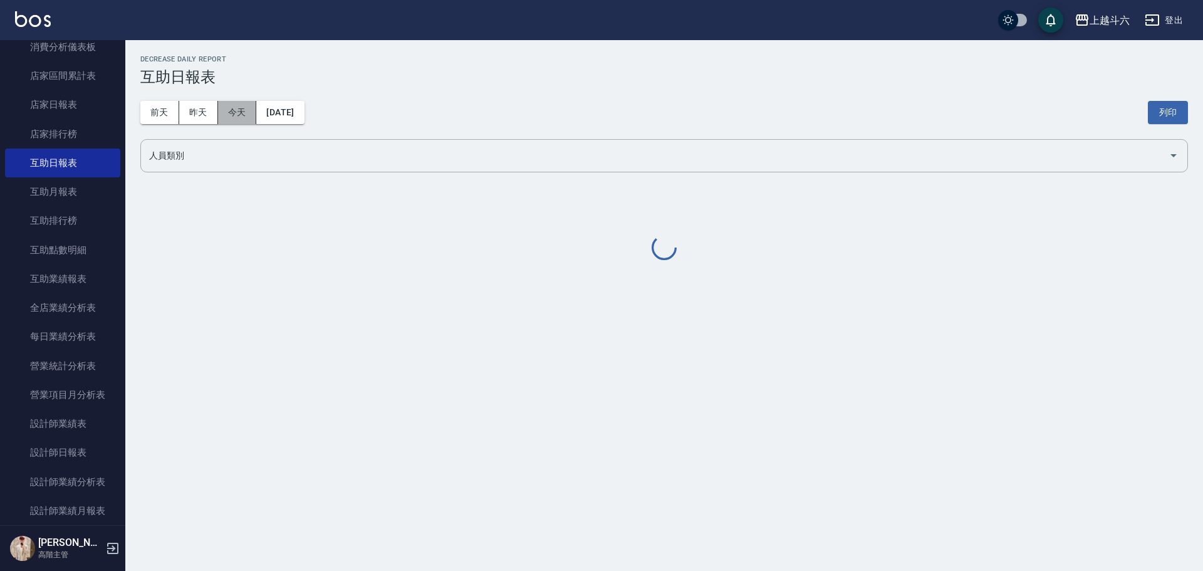
click at [246, 111] on button "今天" at bounding box center [237, 112] width 39 height 23
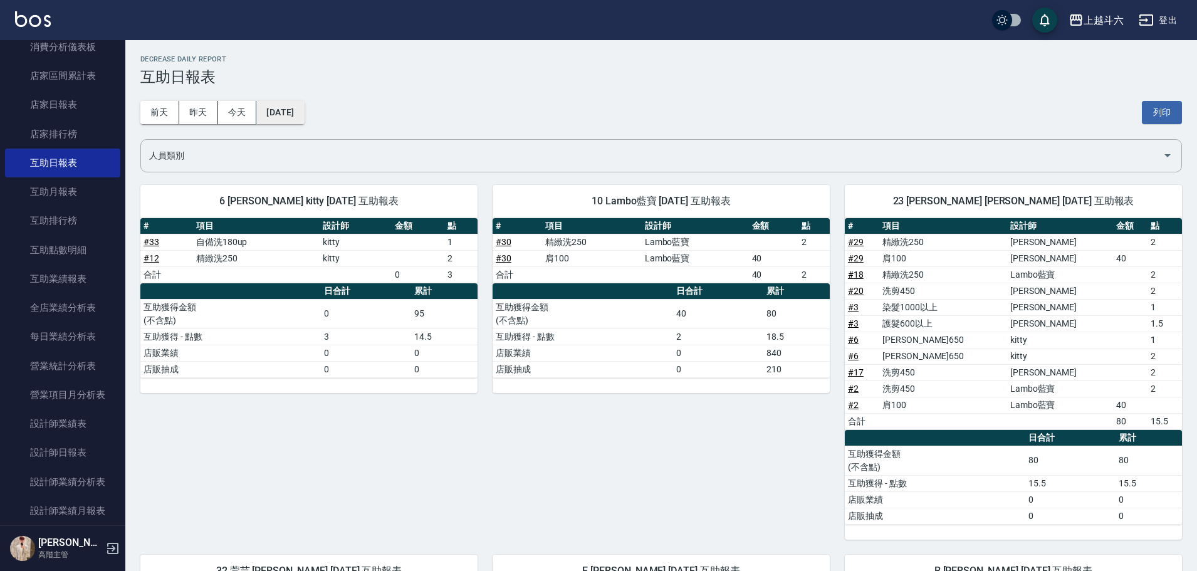
click at [273, 107] on button "[DATE]" at bounding box center [280, 112] width 48 height 23
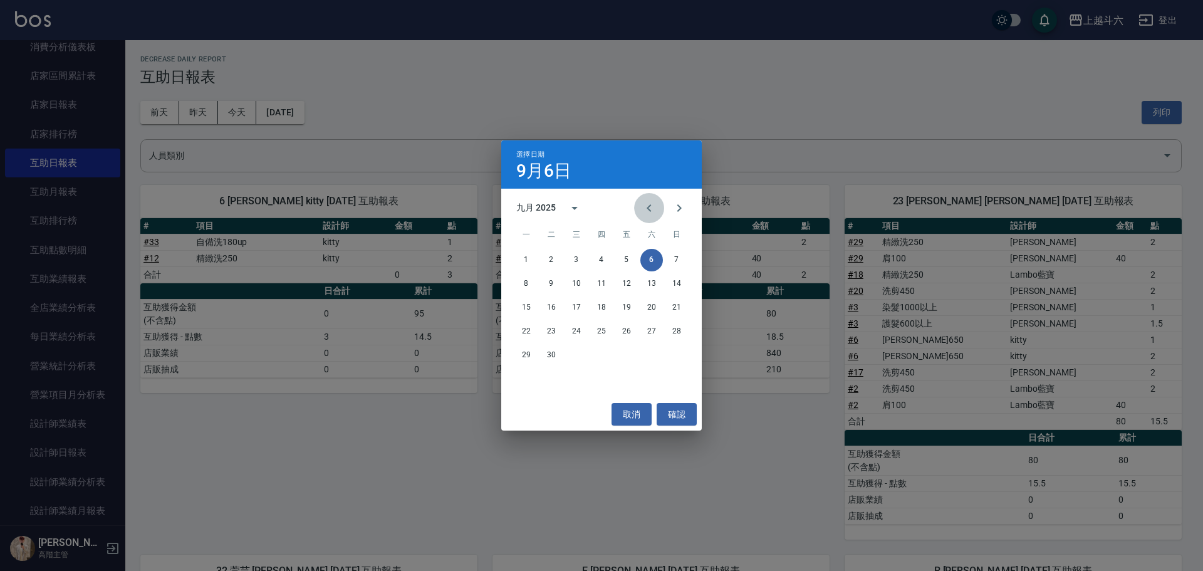
click at [587, 211] on icon "Previous month" at bounding box center [649, 208] width 15 height 15
click at [587, 258] on button "31" at bounding box center [676, 355] width 23 height 23
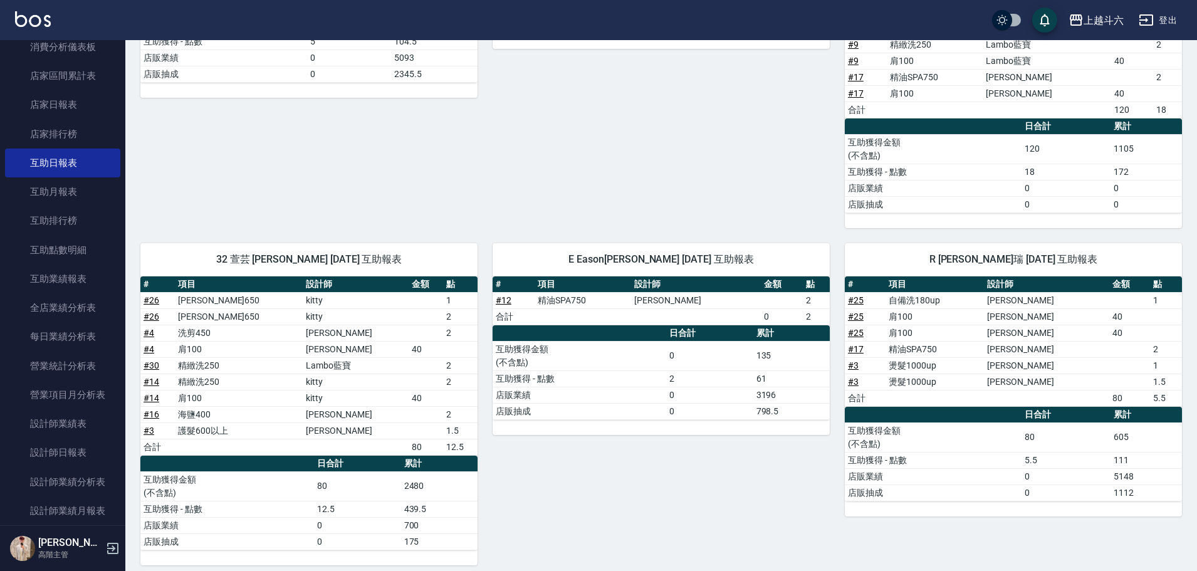
scroll to position [337, 0]
